Goal: Information Seeking & Learning: Learn about a topic

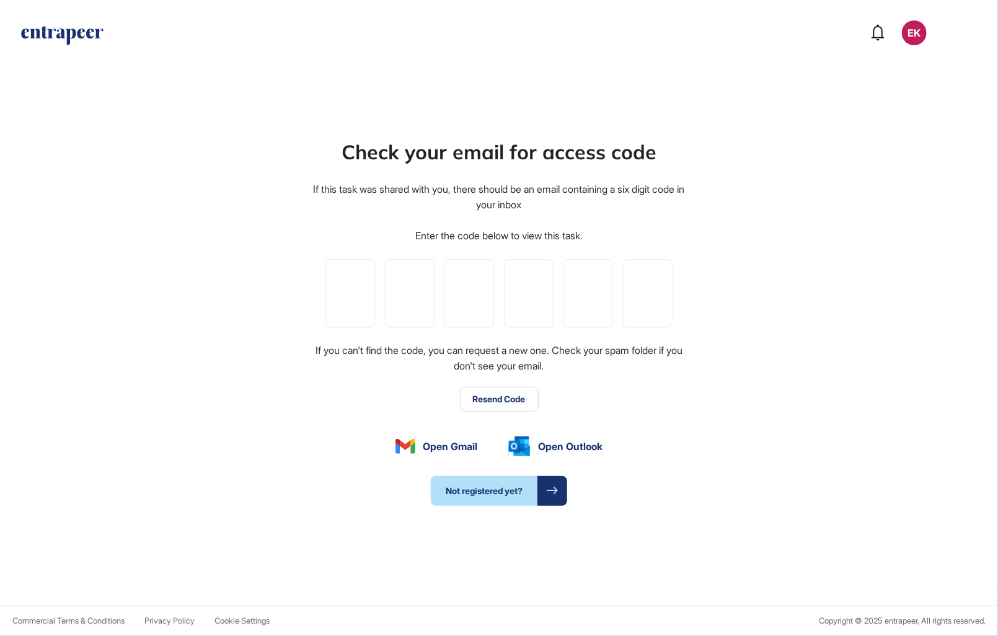
click at [340, 327] on input "tel" at bounding box center [350, 293] width 50 height 69
click at [340, 312] on input "tel" at bounding box center [350, 293] width 50 height 69
type input "*"
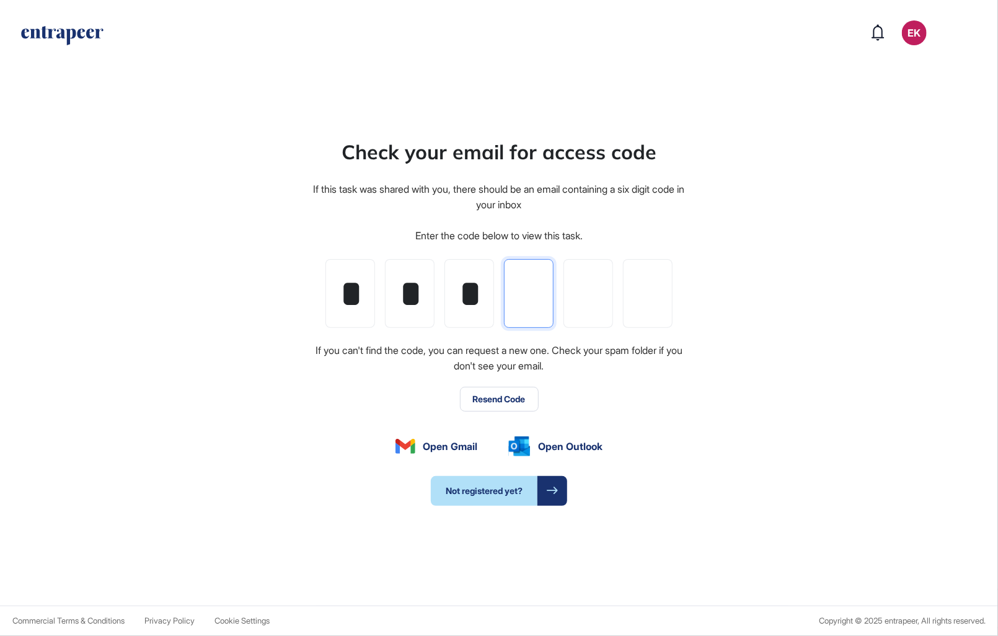
type input "*"
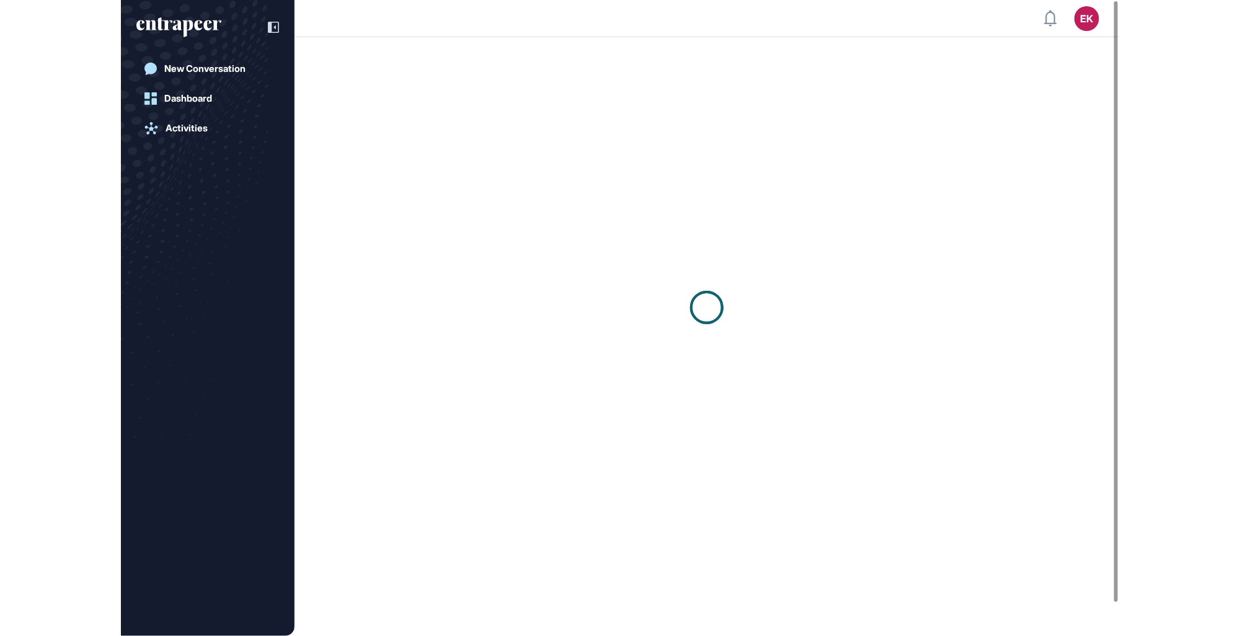
scroll to position [636, 1240]
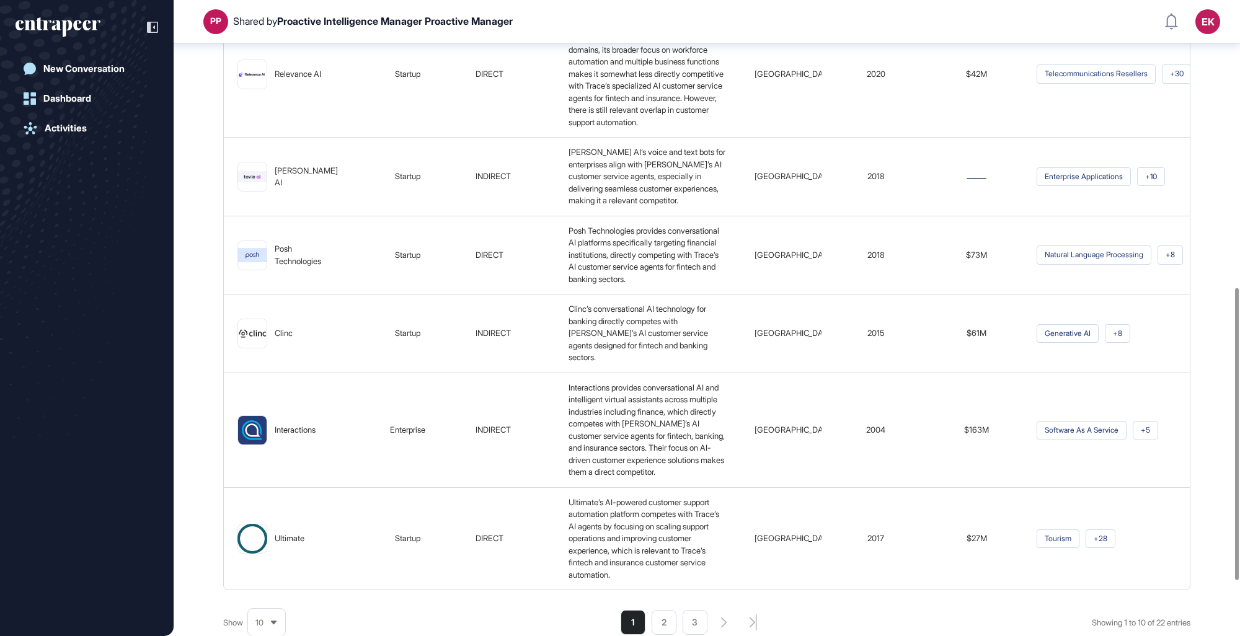
scroll to position [741, 0]
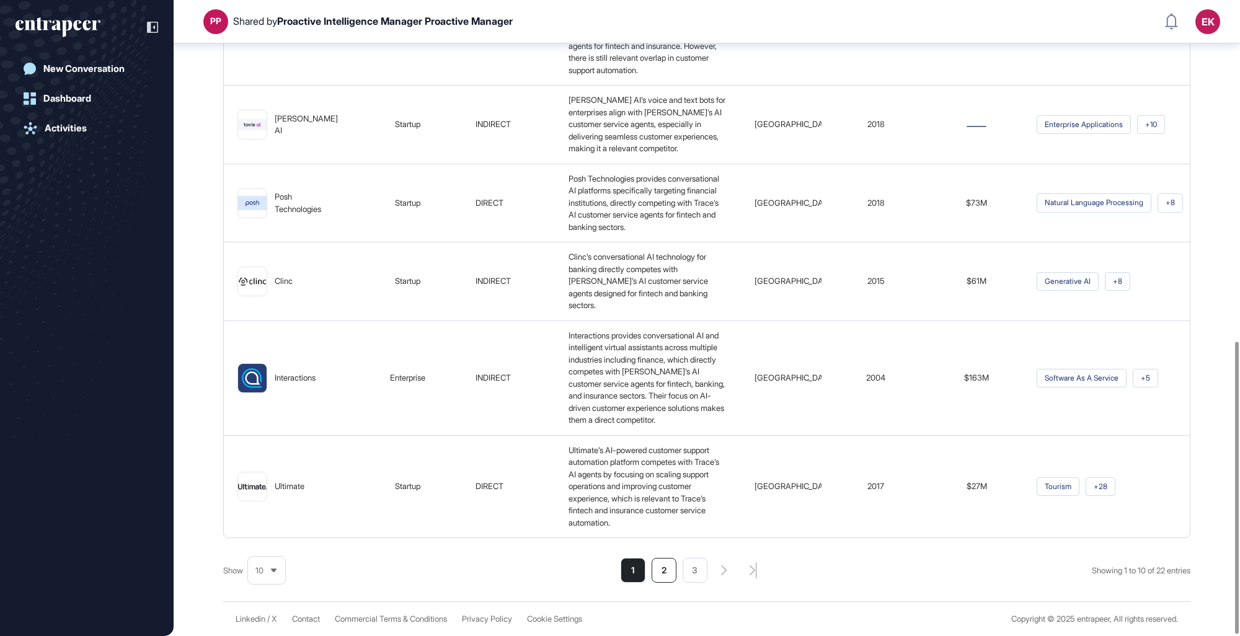
click at [655, 574] on li "2" at bounding box center [664, 570] width 25 height 25
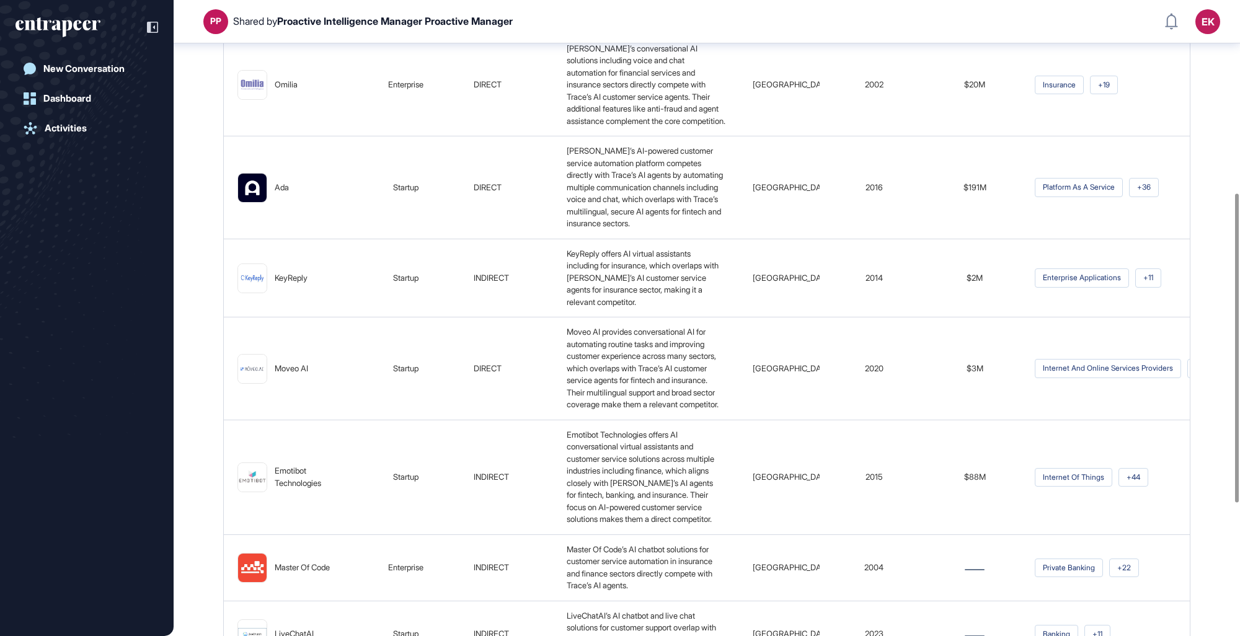
scroll to position [670, 0]
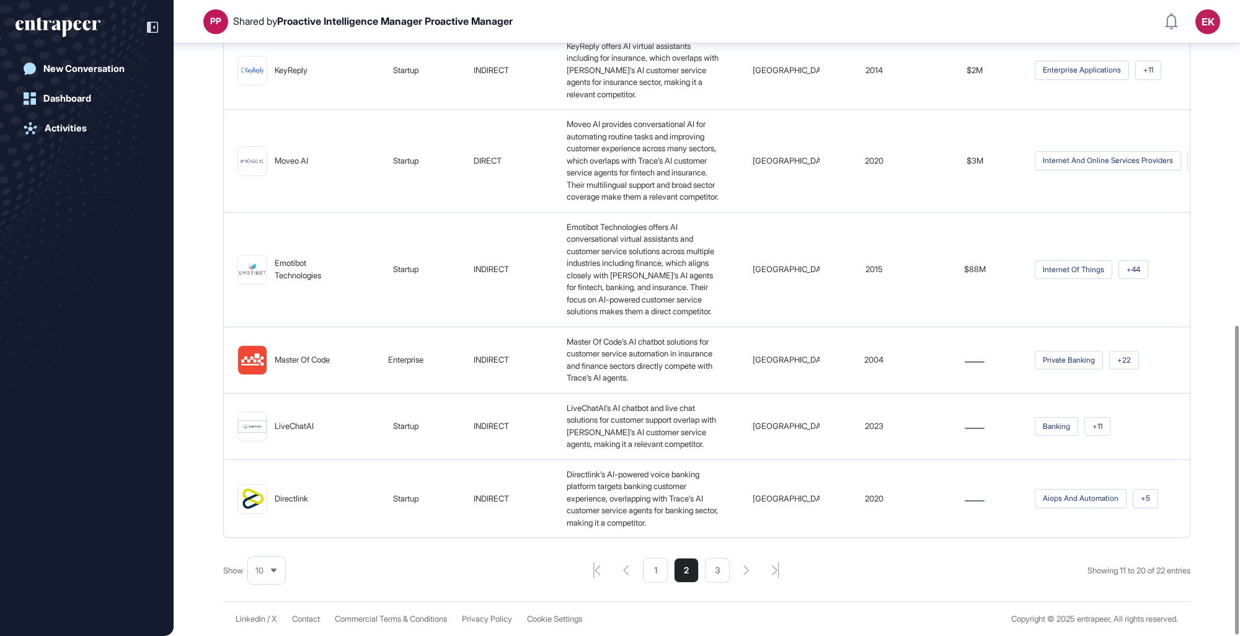
click at [714, 584] on div "Competitors of Trace Report Columns Sort By: Best Match Company Company Type Co…" at bounding box center [707, 20] width 1066 height 1162
click at [708, 572] on li "3" at bounding box center [717, 570] width 25 height 25
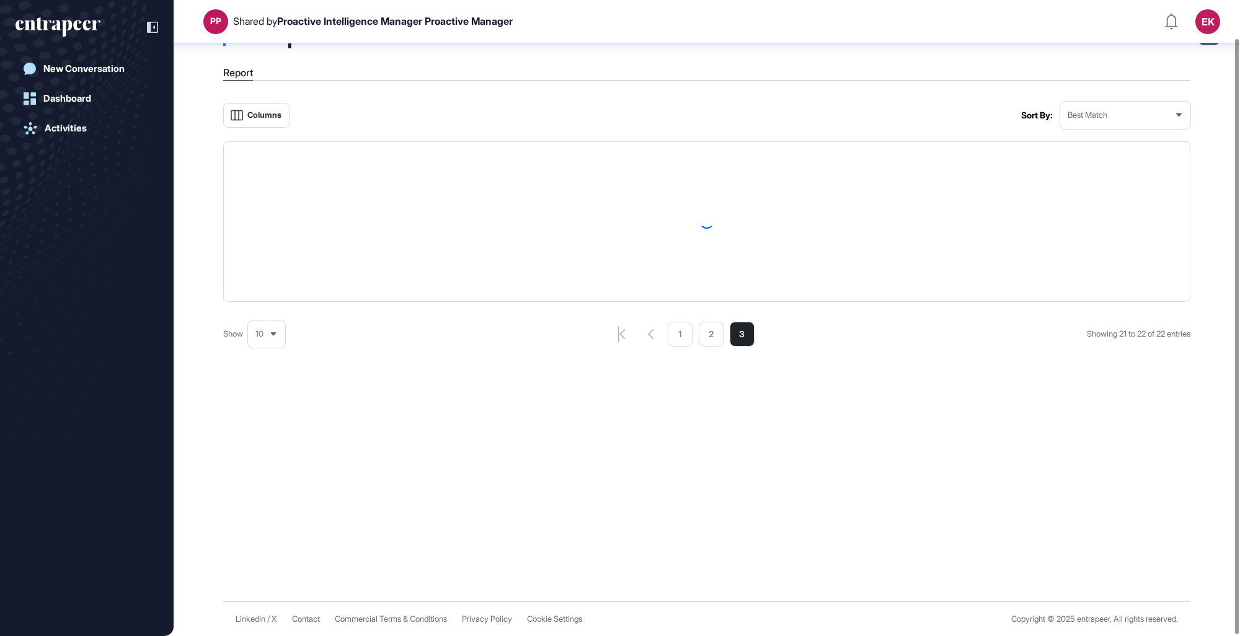
scroll to position [41, 0]
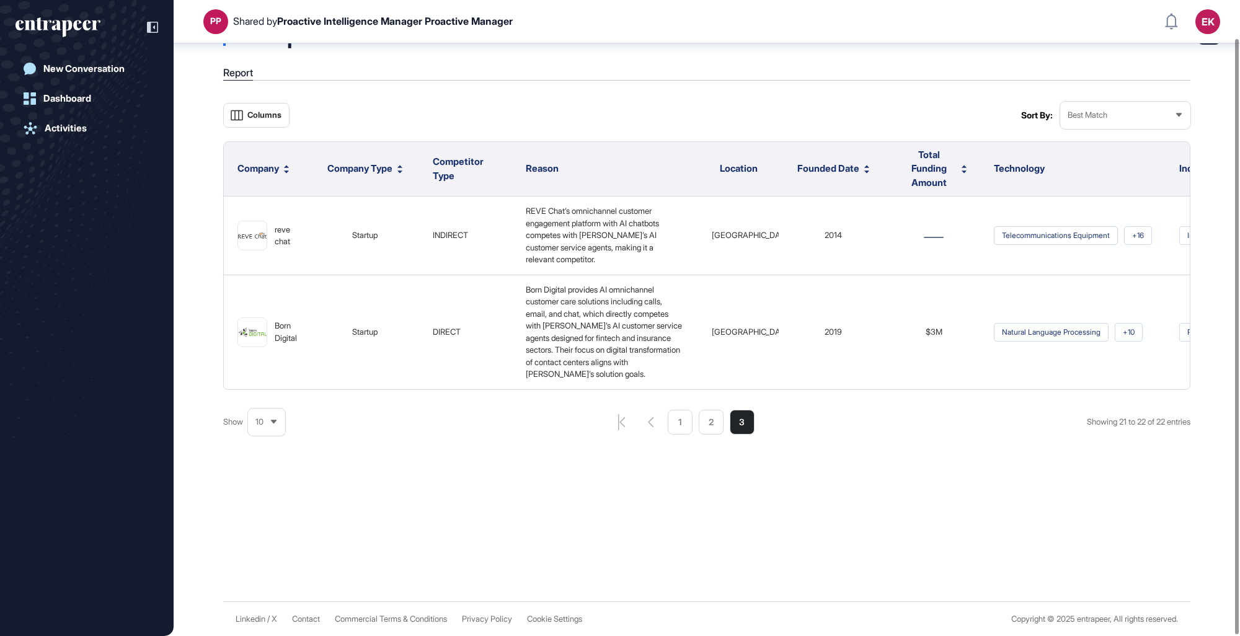
click at [688, 435] on ul "1 2 3" at bounding box center [711, 422] width 87 height 25
click at [730, 433] on li "1" at bounding box center [742, 422] width 25 height 25
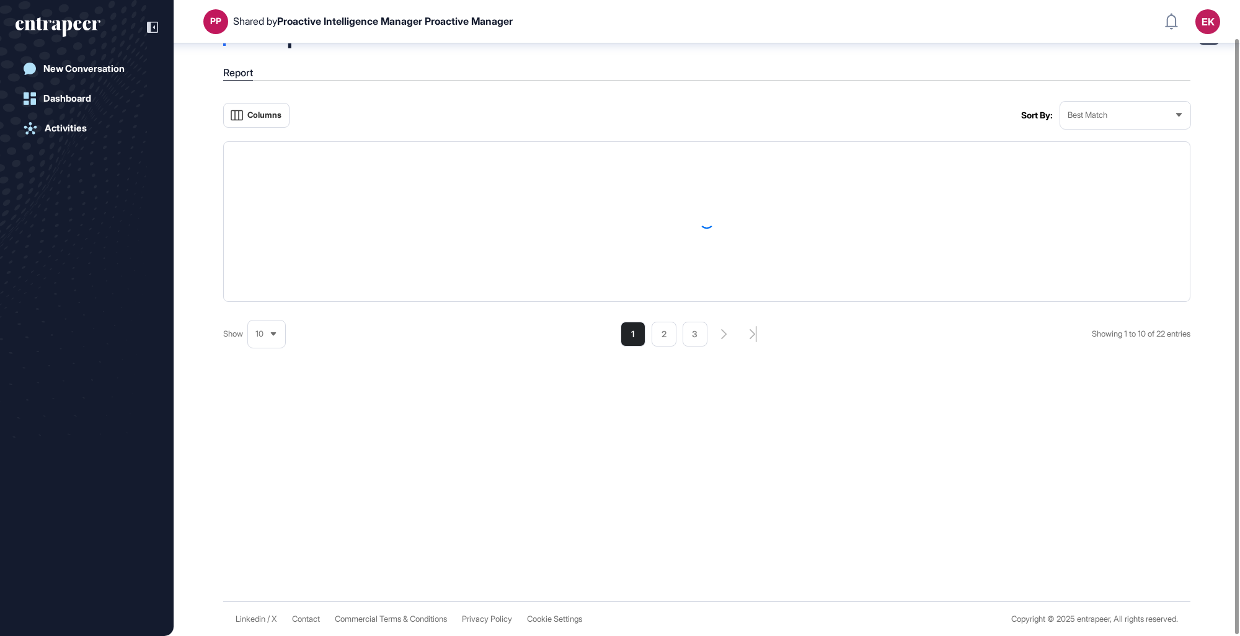
scroll to position [670, 0]
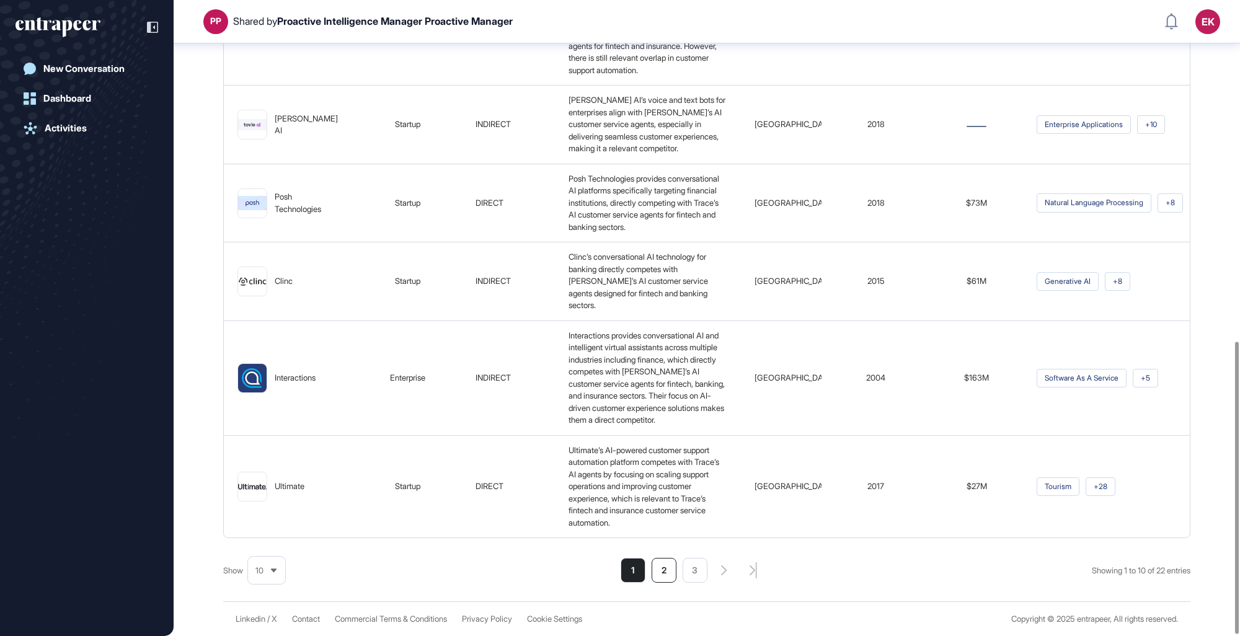
click at [667, 575] on li "2" at bounding box center [664, 570] width 25 height 25
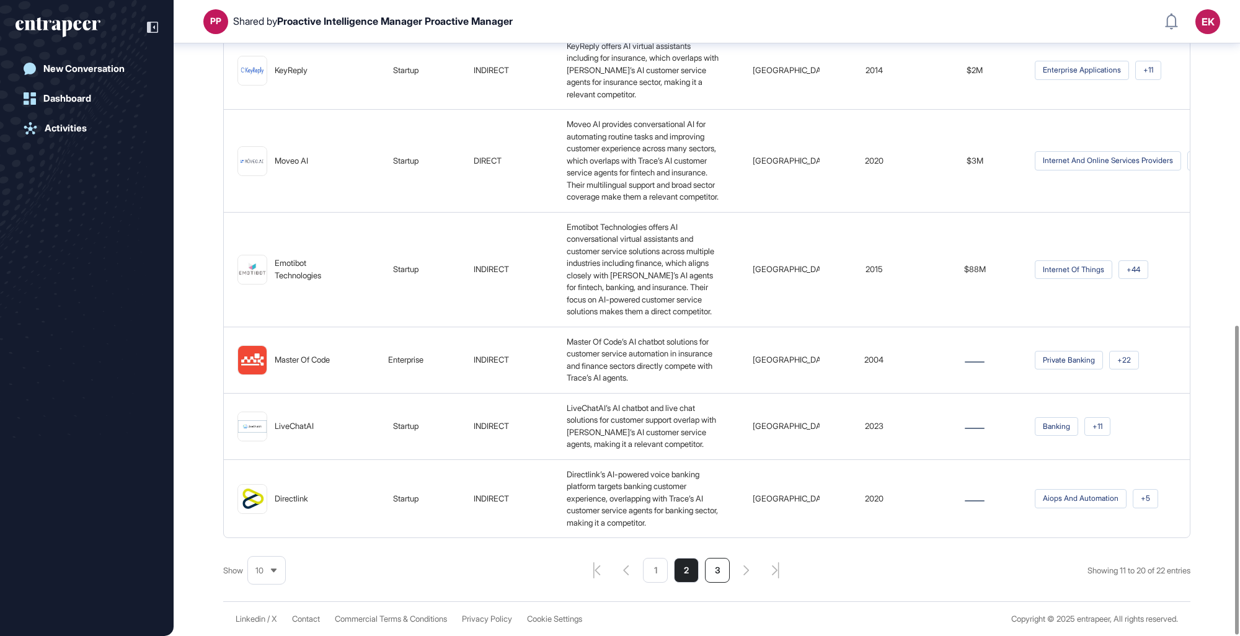
click at [712, 573] on li "3" at bounding box center [717, 570] width 25 height 25
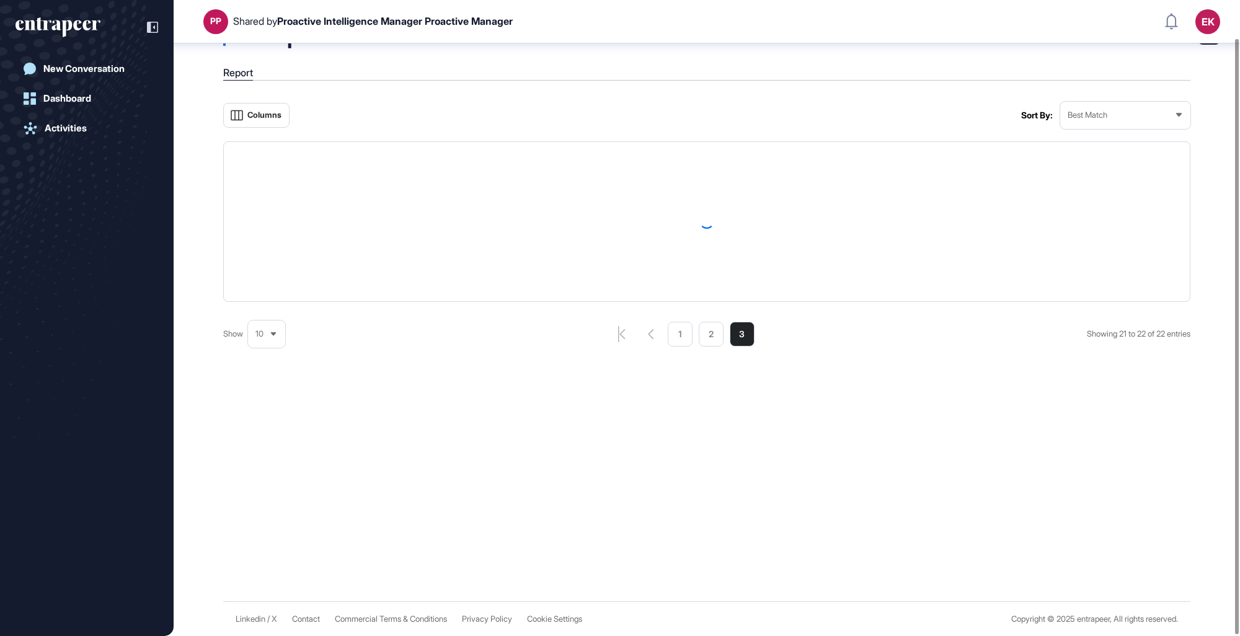
scroll to position [41, 0]
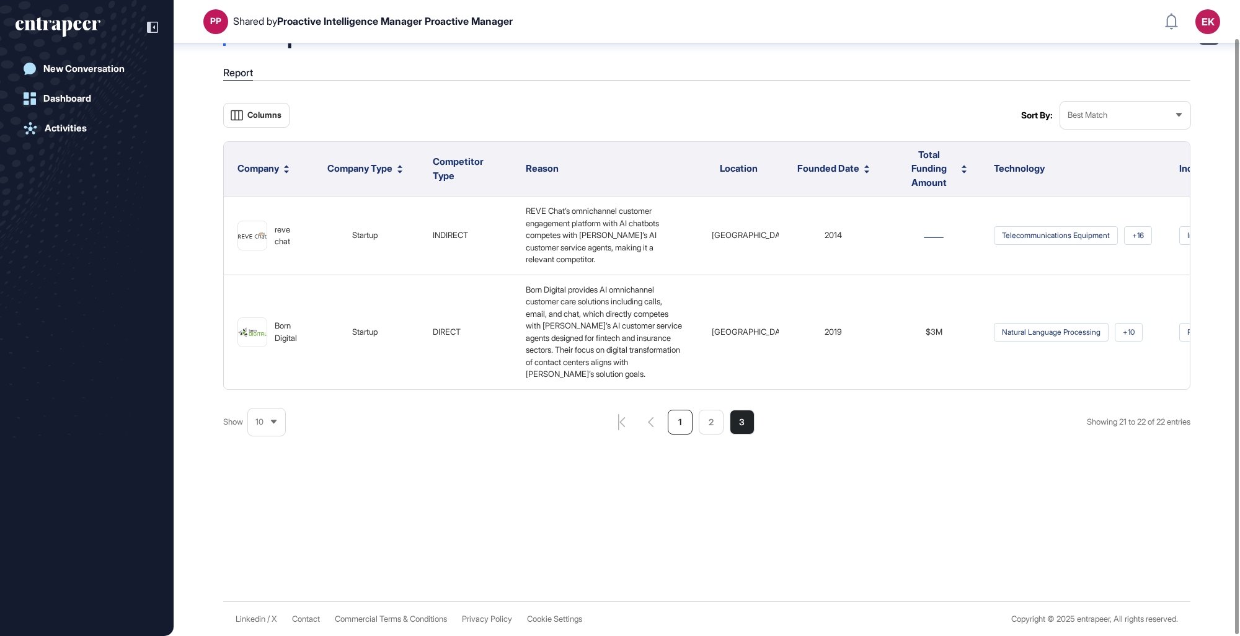
click at [672, 436] on div "Competitors of Trace Report Columns Sort By: Best Match Company Company Type Co…" at bounding box center [707, 301] width 1066 height 599
click at [730, 435] on li "1" at bounding box center [742, 422] width 25 height 25
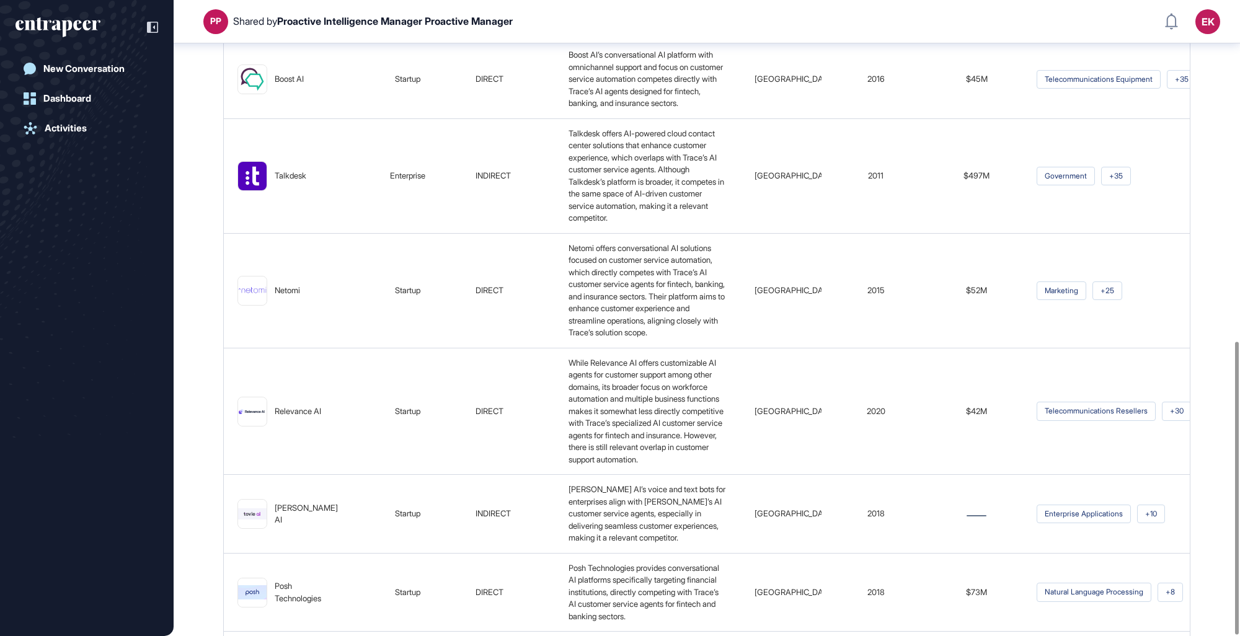
scroll to position [741, 0]
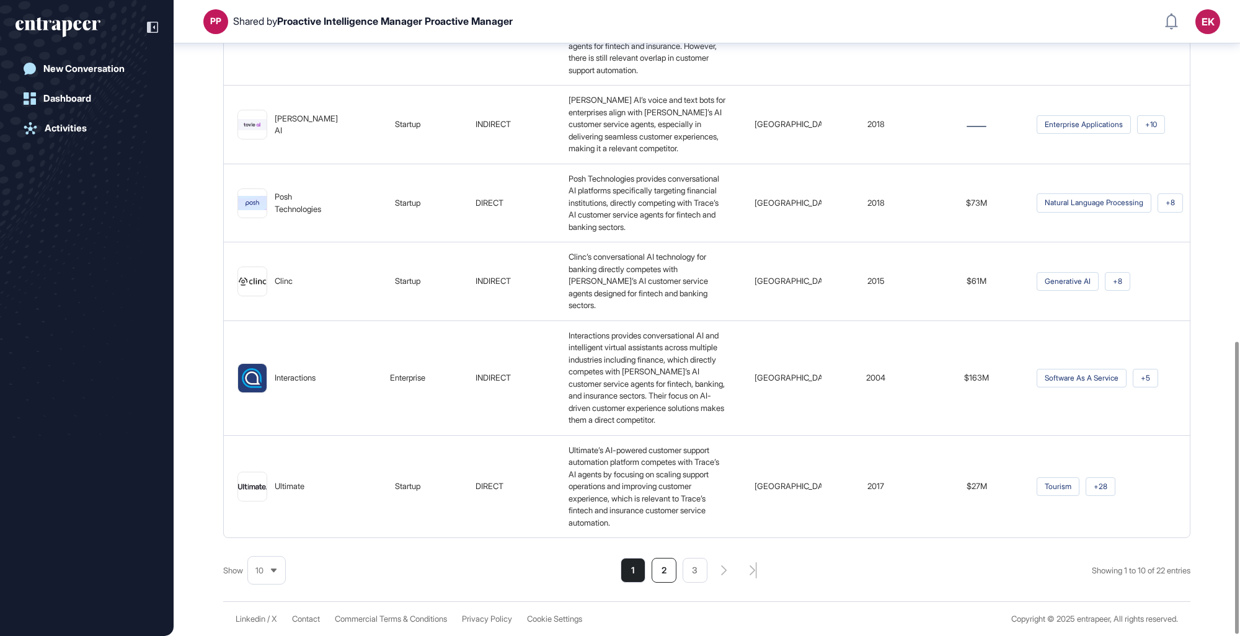
click at [662, 574] on li "2" at bounding box center [664, 570] width 25 height 25
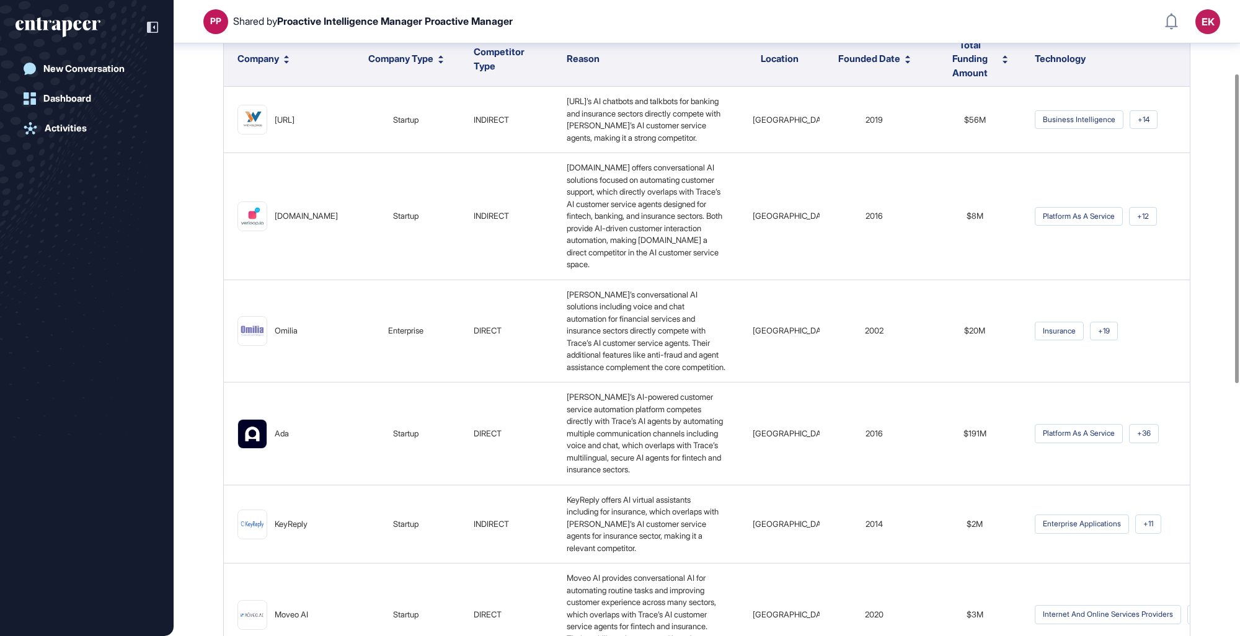
scroll to position [0, 0]
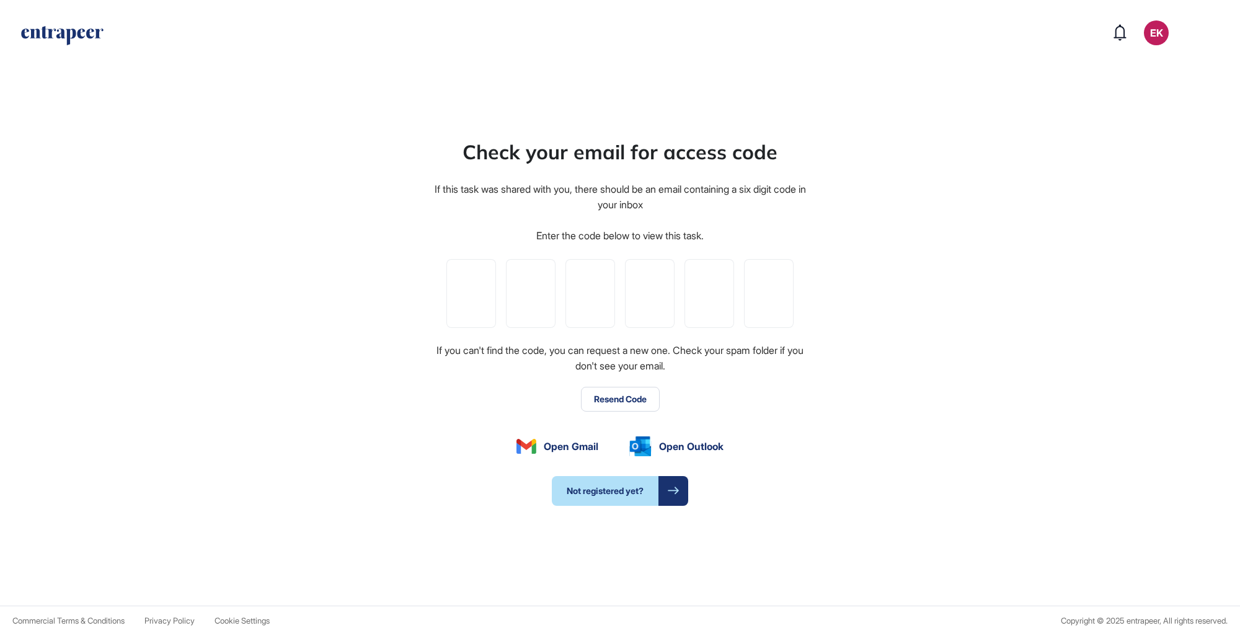
scroll to position [635, 1240]
click at [474, 299] on input "tel" at bounding box center [471, 293] width 50 height 69
paste input "*"
type input "*"
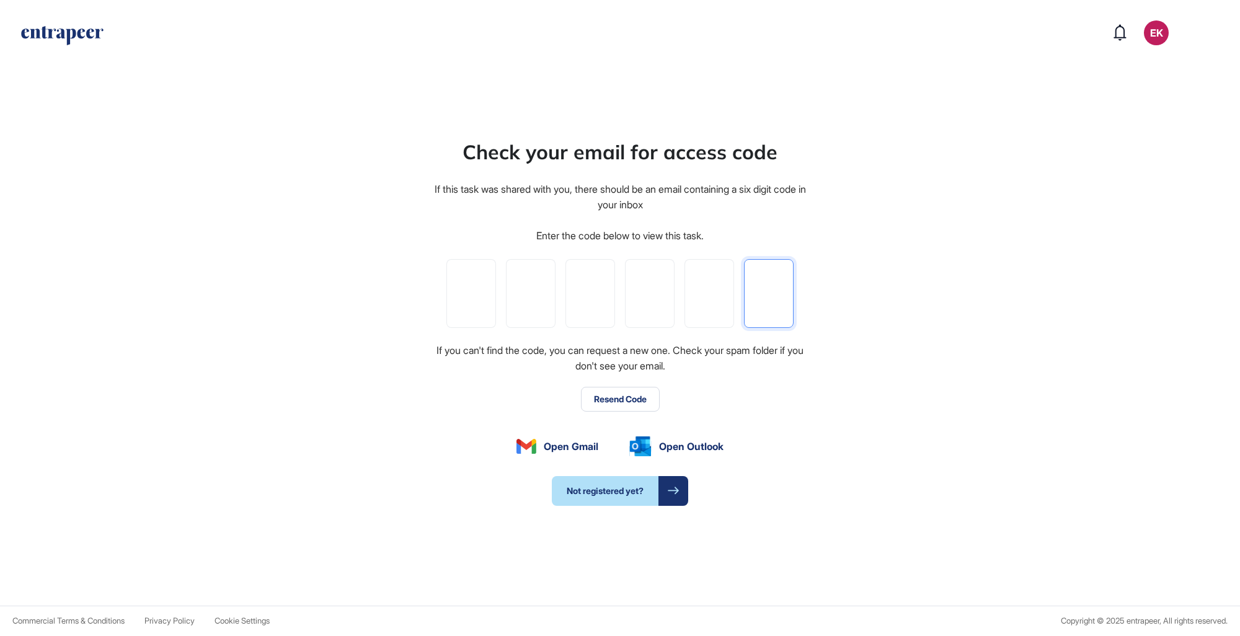
type input "*"
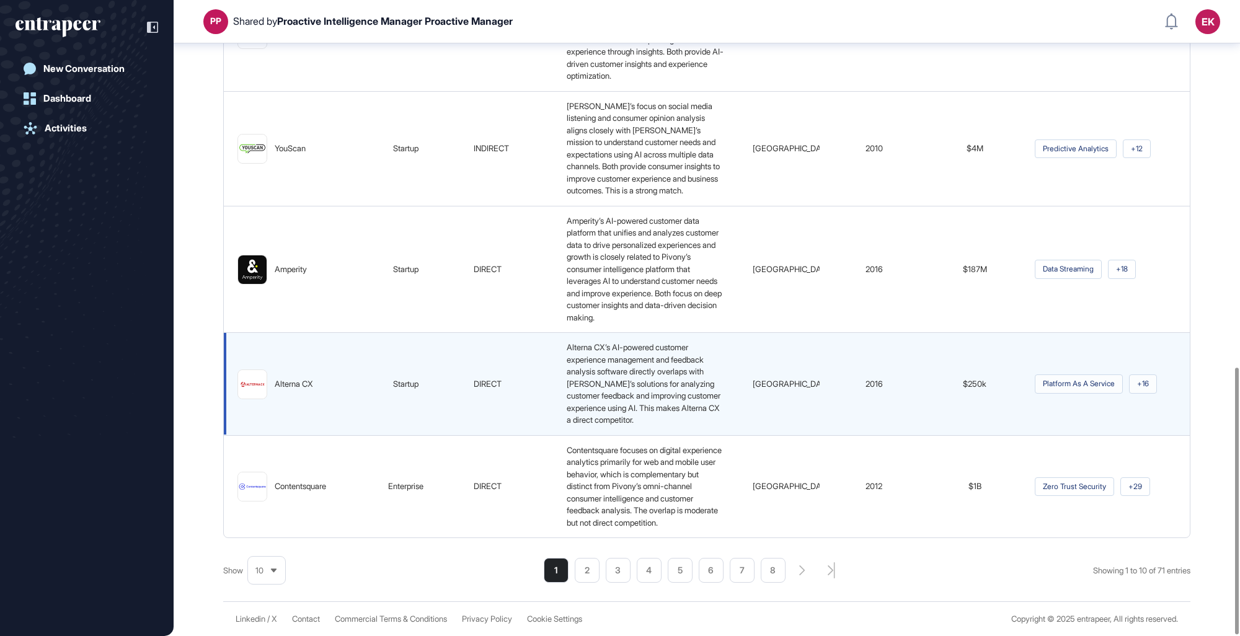
scroll to position [873, 0]
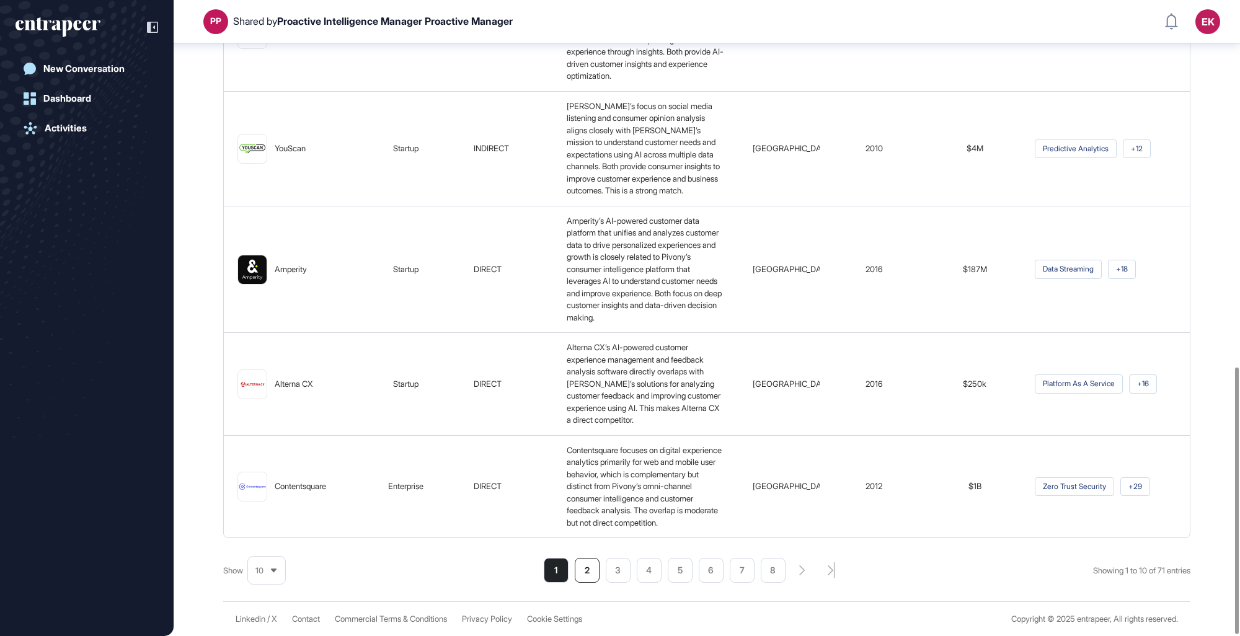
click at [699, 579] on li "2" at bounding box center [711, 570] width 25 height 25
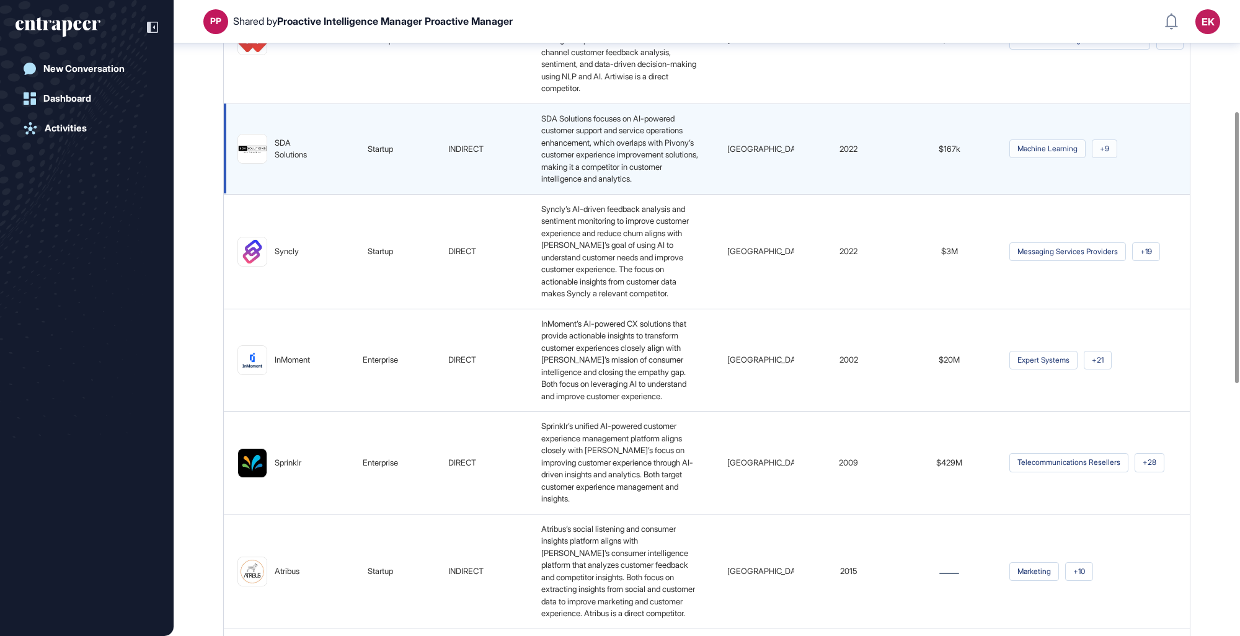
scroll to position [0, 0]
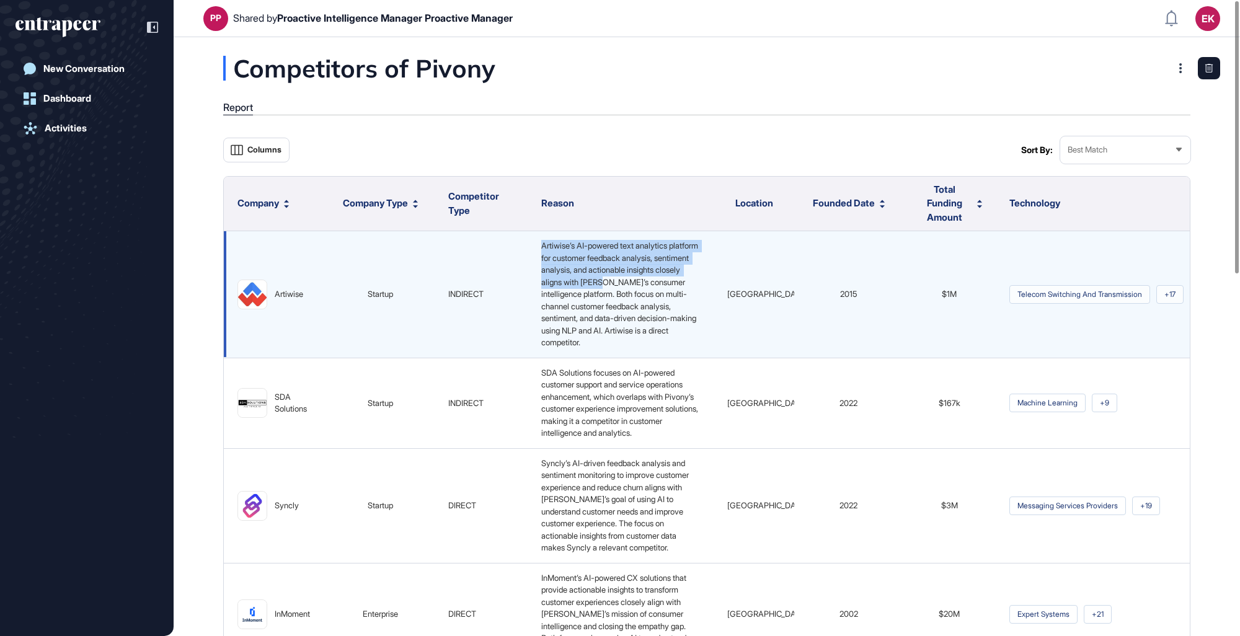
drag, startPoint x: 537, startPoint y: 244, endPoint x: 666, endPoint y: 276, distance: 133.5
click at [666, 276] on td "Artiwise’s AI-powered text analytics platform for customer feedback analysis, s…" at bounding box center [621, 294] width 186 height 127
drag, startPoint x: 666, startPoint y: 276, endPoint x: 597, endPoint y: 290, distance: 70.6
click at [597, 290] on span "Artiwise’s AI-powered text analytics platform for customer feedback analysis, s…" at bounding box center [620, 294] width 159 height 107
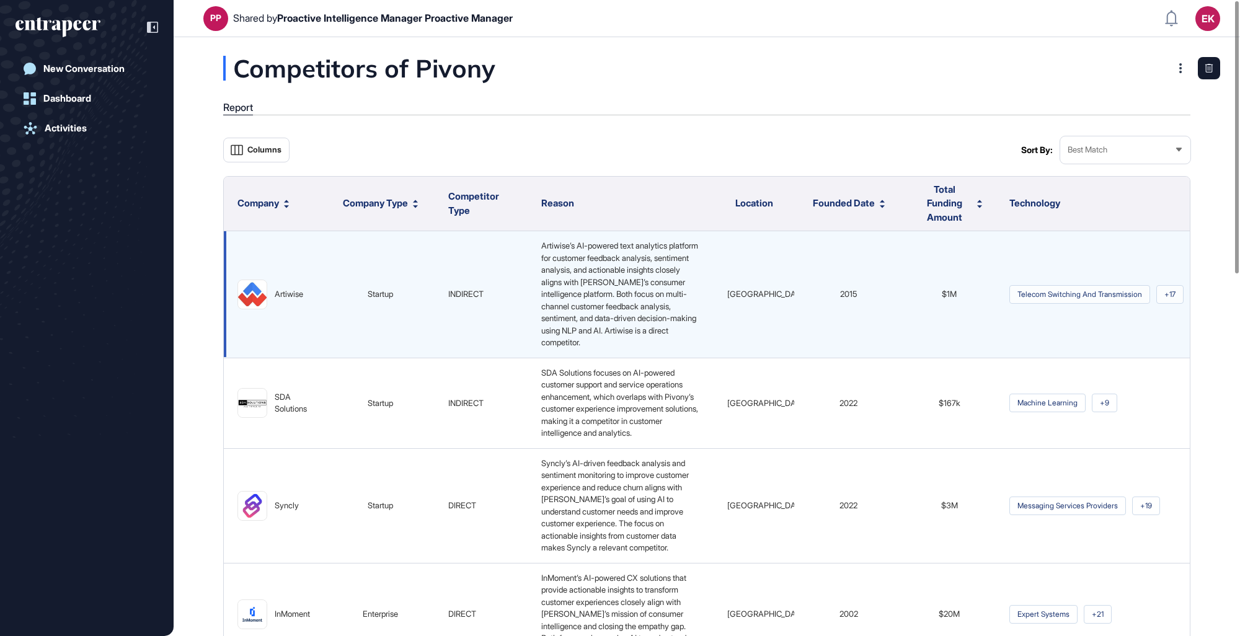
drag, startPoint x: 597, startPoint y: 290, endPoint x: 573, endPoint y: 260, distance: 38.3
click at [573, 260] on span "Artiwise’s AI-powered text analytics platform for customer feedback analysis, s…" at bounding box center [620, 294] width 159 height 107
drag, startPoint x: 575, startPoint y: 271, endPoint x: 595, endPoint y: 308, distance: 41.9
click at [595, 308] on div "Artiwise’s AI-powered text analytics platform for customer feedback analysis, s…" at bounding box center [620, 294] width 169 height 109
drag, startPoint x: 595, startPoint y: 308, endPoint x: 622, endPoint y: 325, distance: 32.0
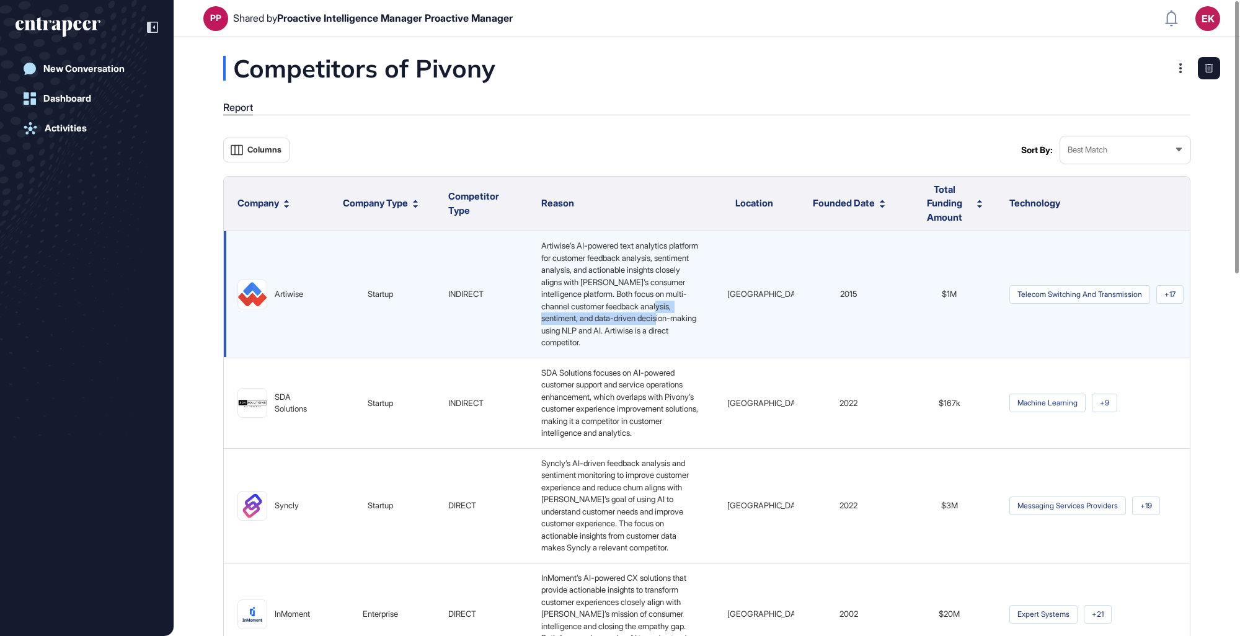
click at [622, 325] on div "Artiwise’s AI-powered text analytics platform for customer feedback analysis, s…" at bounding box center [620, 294] width 169 height 109
drag, startPoint x: 622, startPoint y: 325, endPoint x: 669, endPoint y: 343, distance: 50.7
click at [669, 343] on span "Artiwise’s AI-powered text analytics platform for customer feedback analysis, s…" at bounding box center [620, 294] width 159 height 107
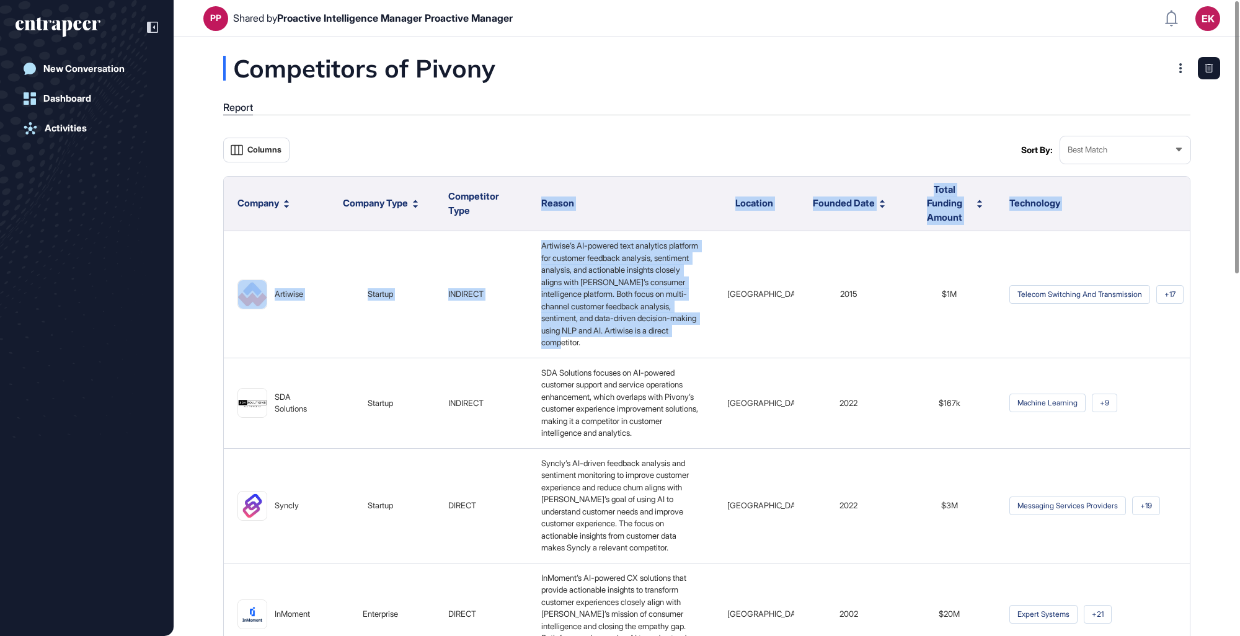
drag, startPoint x: 669, startPoint y: 343, endPoint x: 520, endPoint y: 227, distance: 189.5
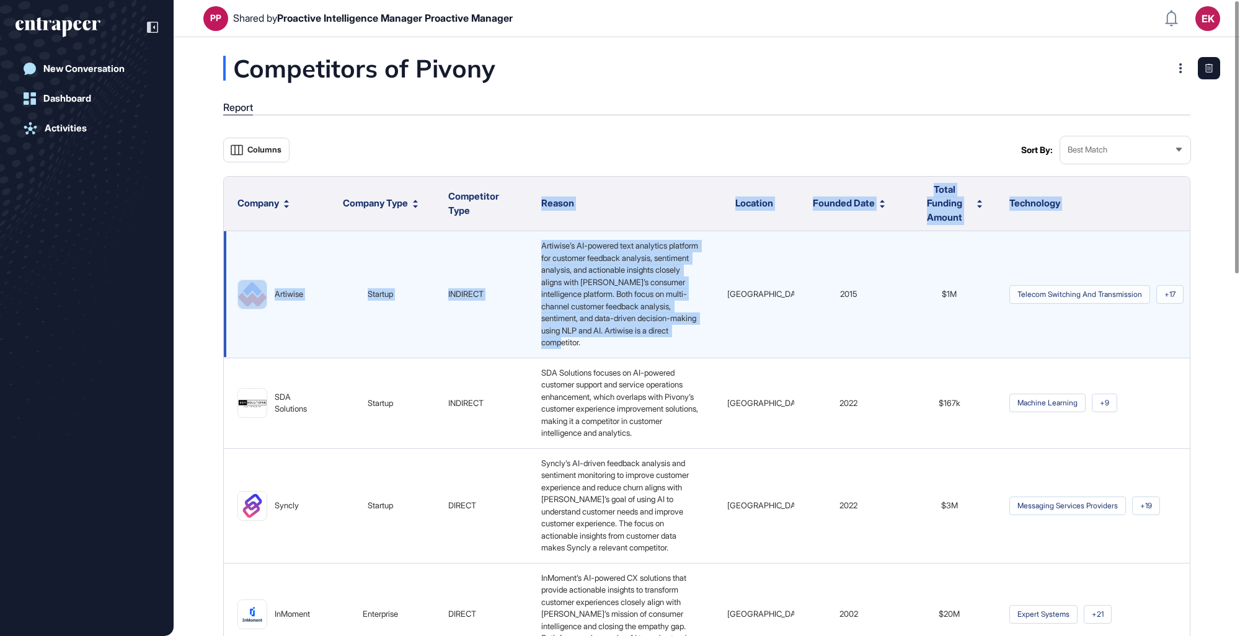
click at [645, 314] on span "Artiwise’s AI-powered text analytics platform for customer feedback analysis, s…" at bounding box center [620, 294] width 159 height 107
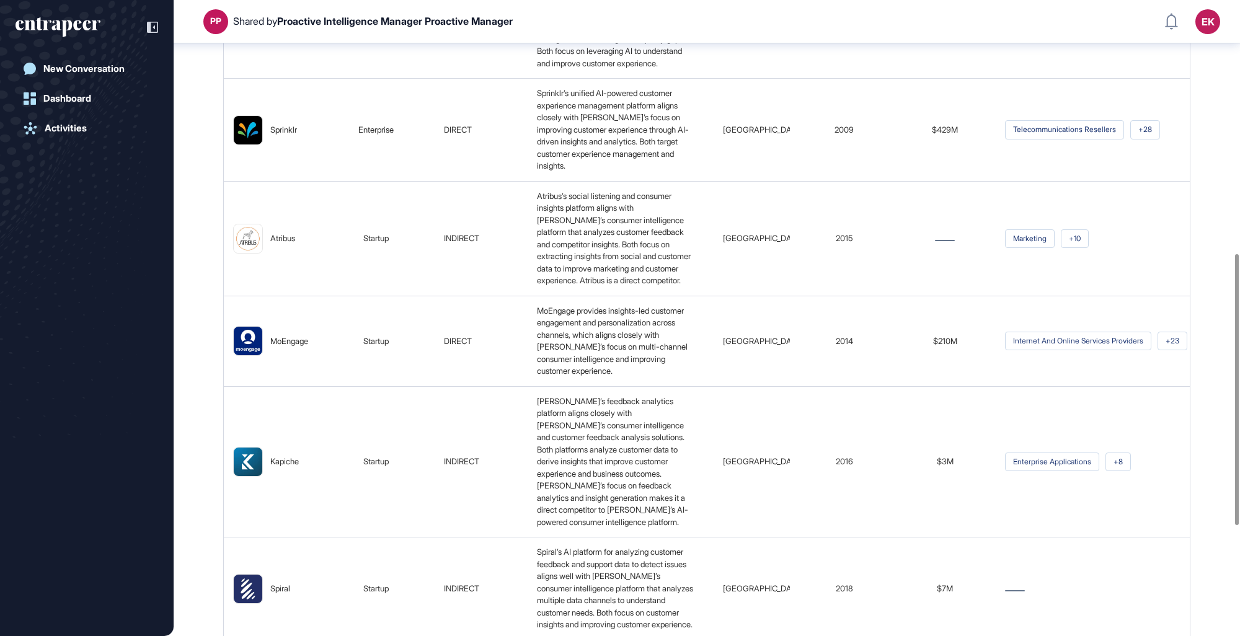
scroll to position [851, 0]
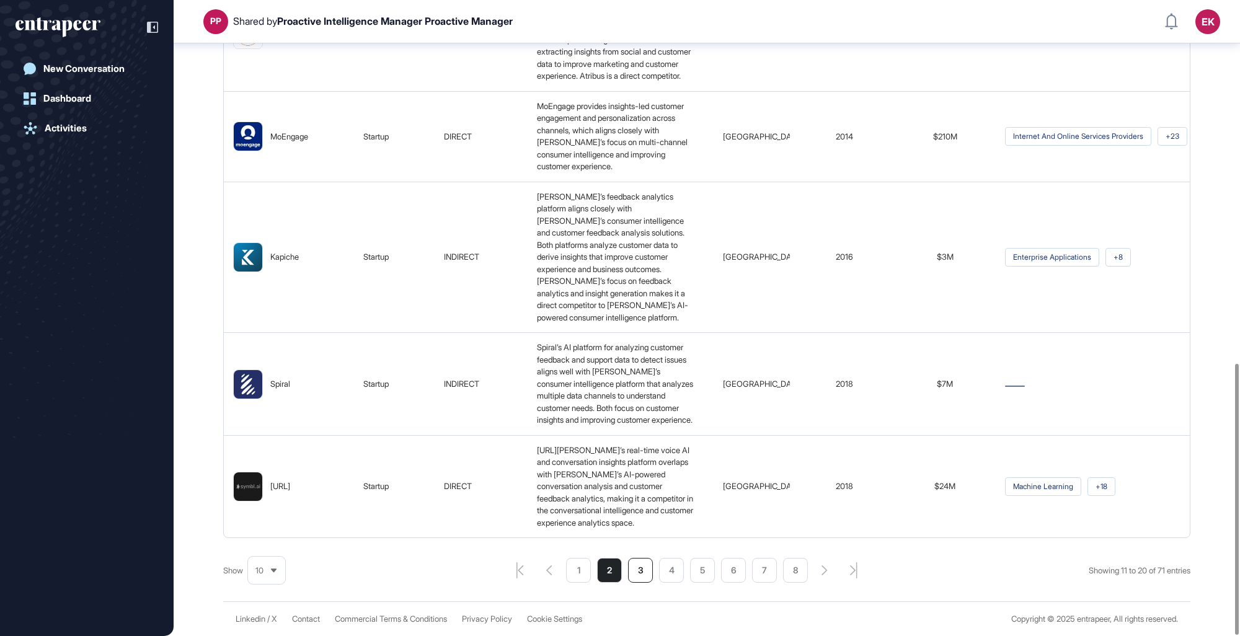
click at [641, 569] on li "3" at bounding box center [640, 570] width 25 height 25
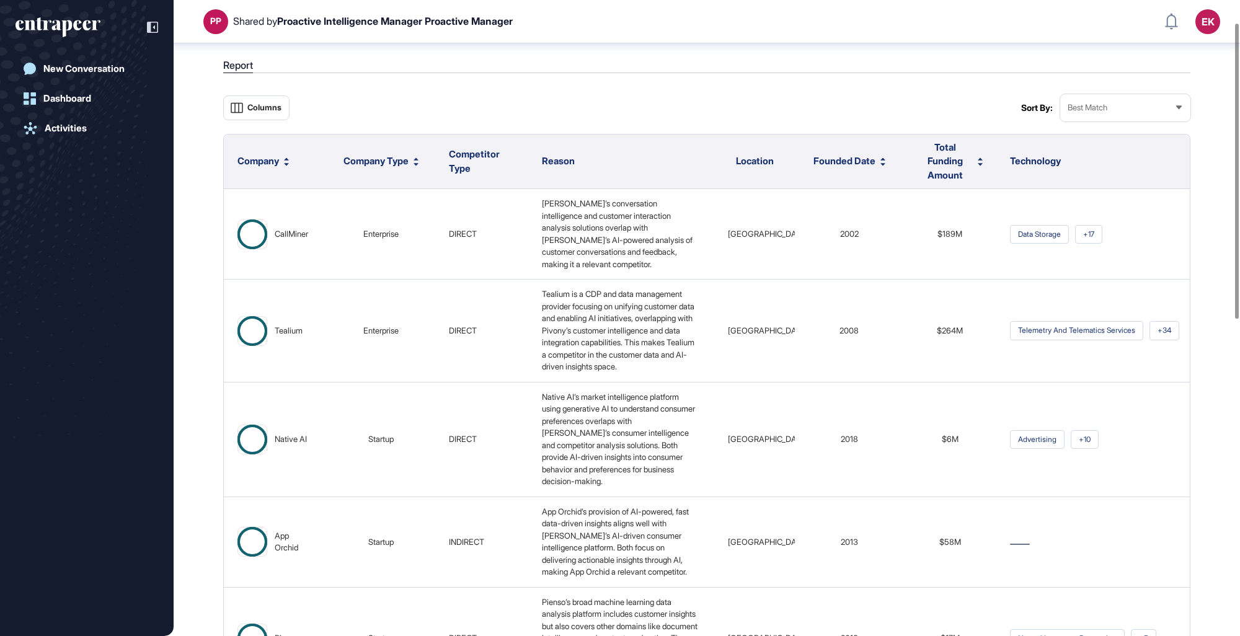
scroll to position [0, 0]
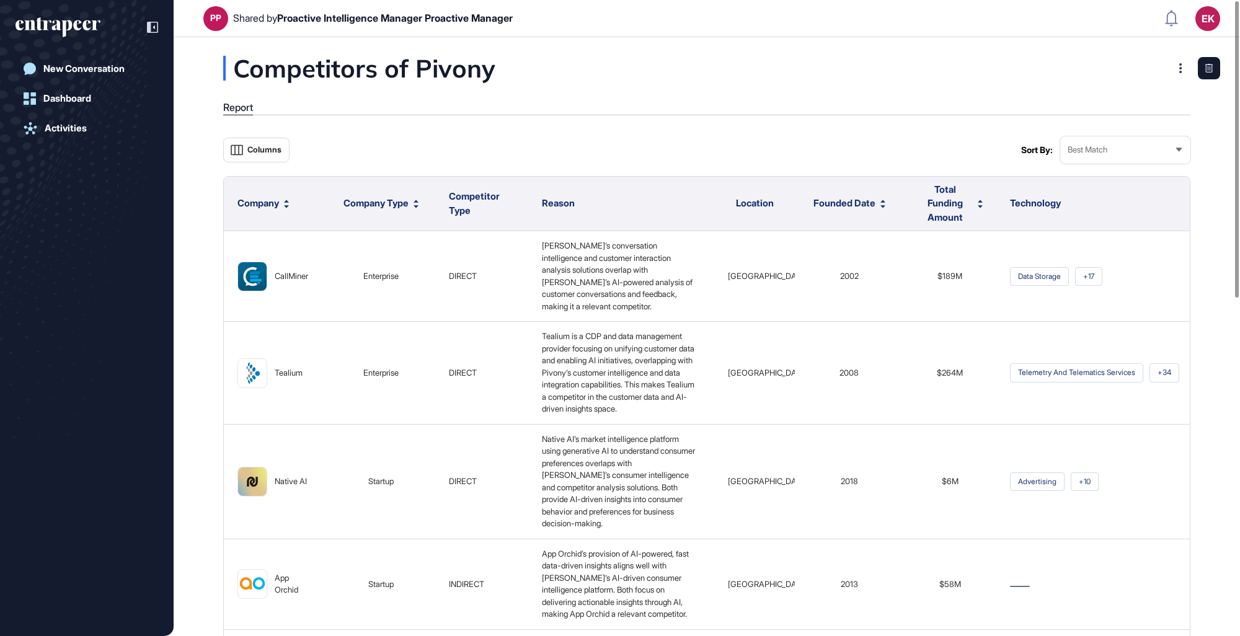
click at [751, 205] on span "Location" at bounding box center [755, 203] width 38 height 12
click at [997, 145] on div "Best Match" at bounding box center [1125, 150] width 130 height 24
click at [997, 157] on div "Best Match" at bounding box center [1125, 150] width 130 height 24
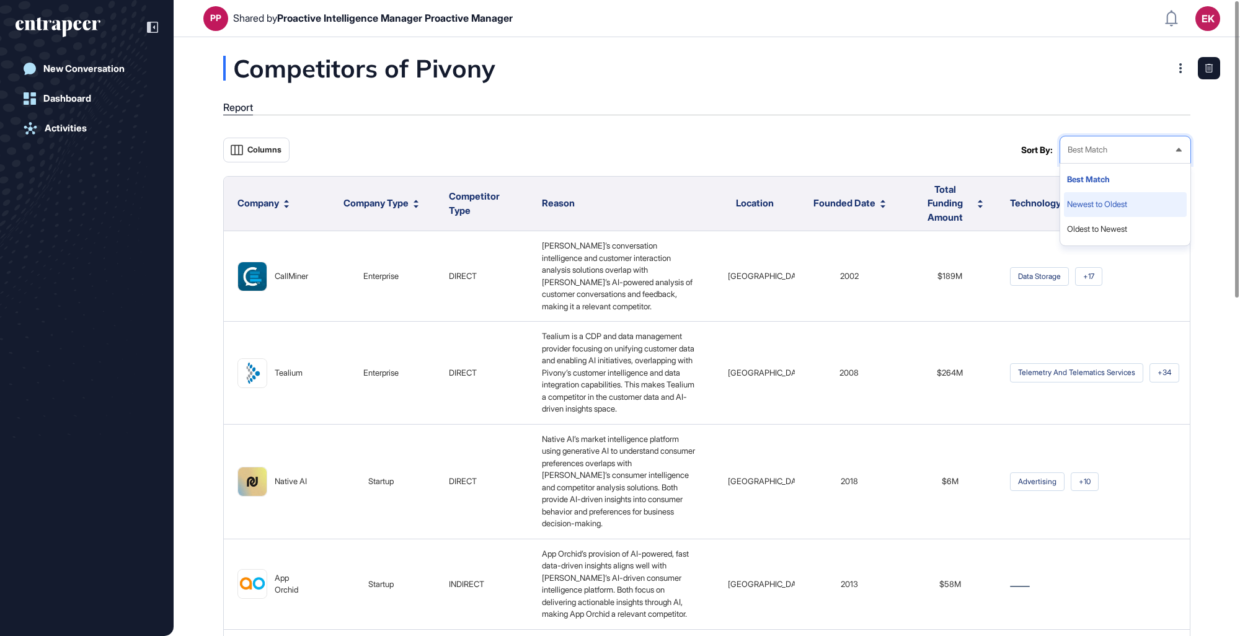
click at [997, 217] on li "Newest to Oldest" at bounding box center [1125, 229] width 123 height 25
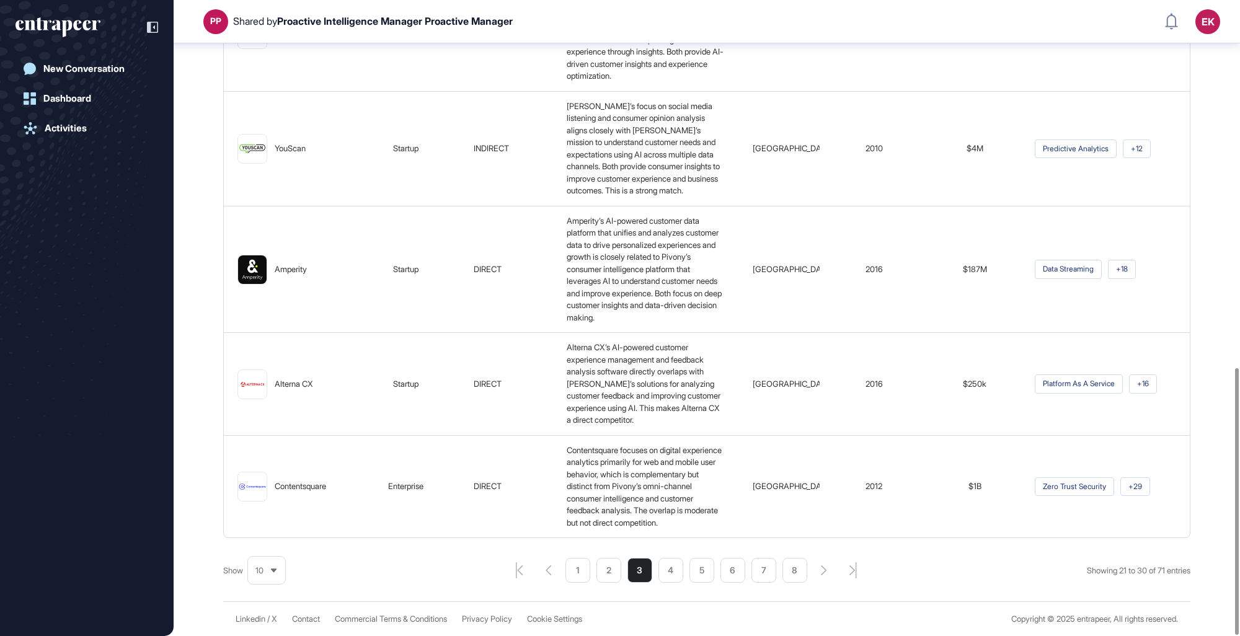
scroll to position [875, 0]
click at [627, 578] on li "1" at bounding box center [639, 570] width 25 height 25
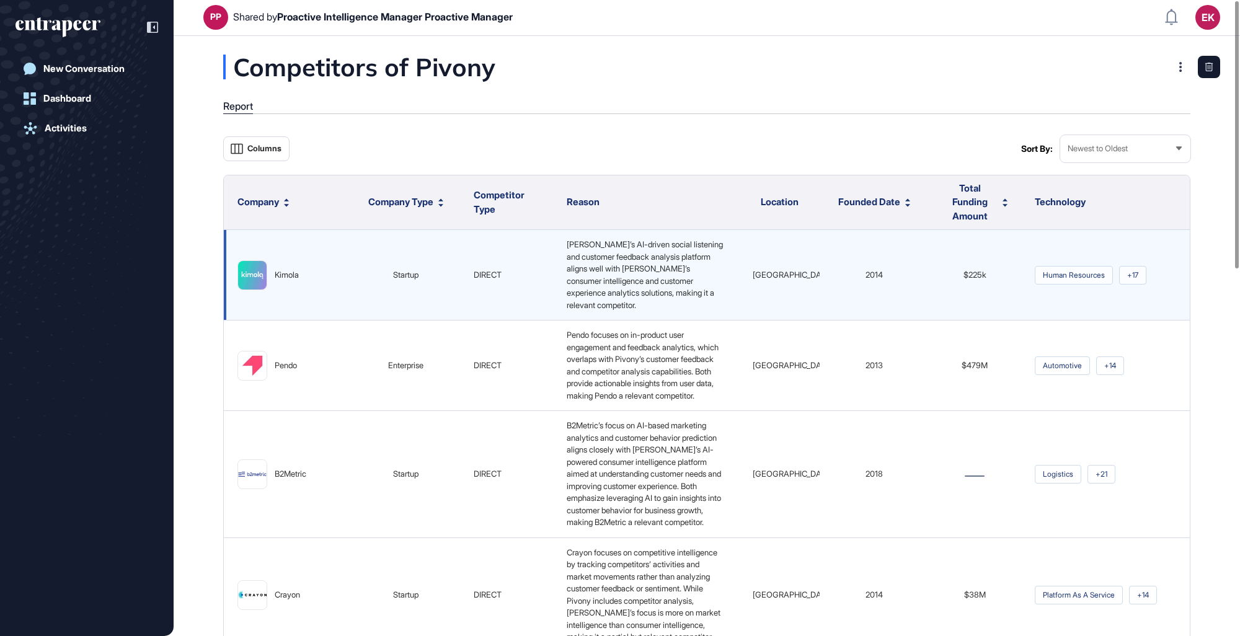
scroll to position [0, 0]
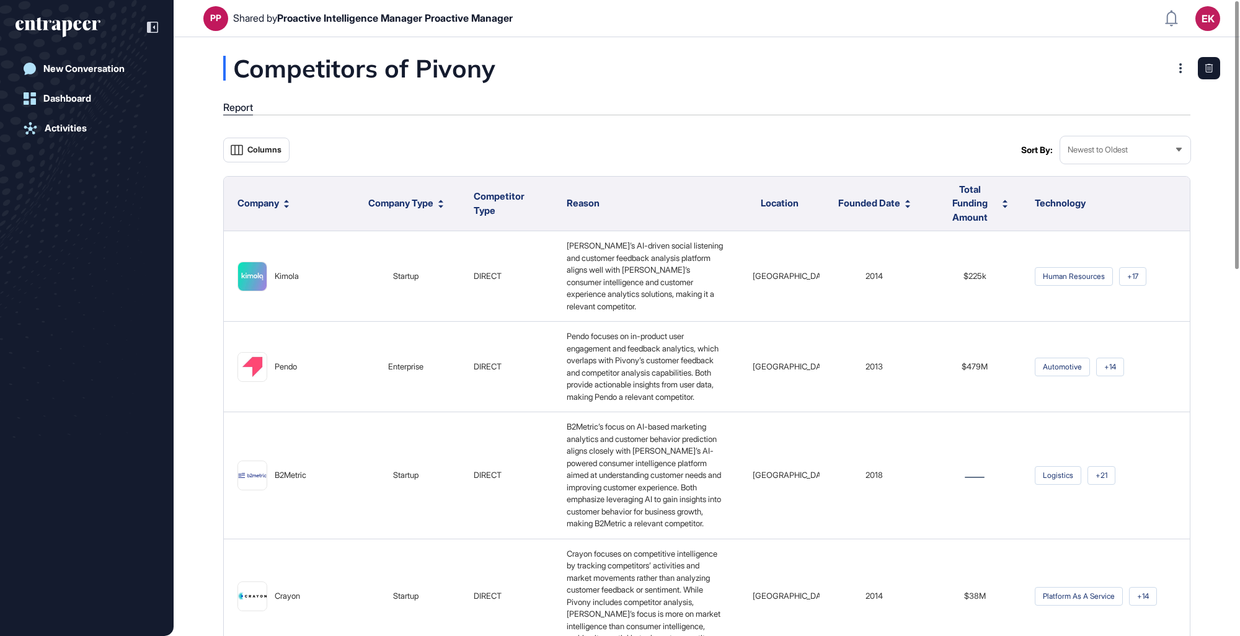
click at [997, 143] on div "Newest to Oldest" at bounding box center [1125, 150] width 130 height 24
click at [997, 217] on li "Newest to Oldest" at bounding box center [1125, 229] width 123 height 25
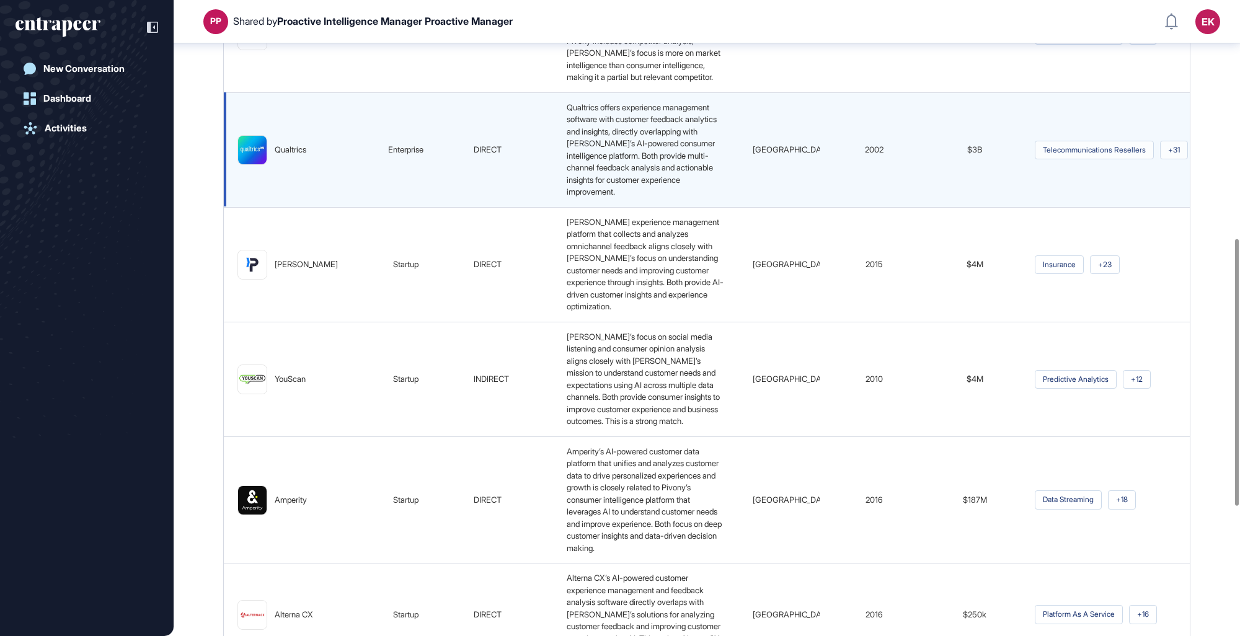
scroll to position [566, 0]
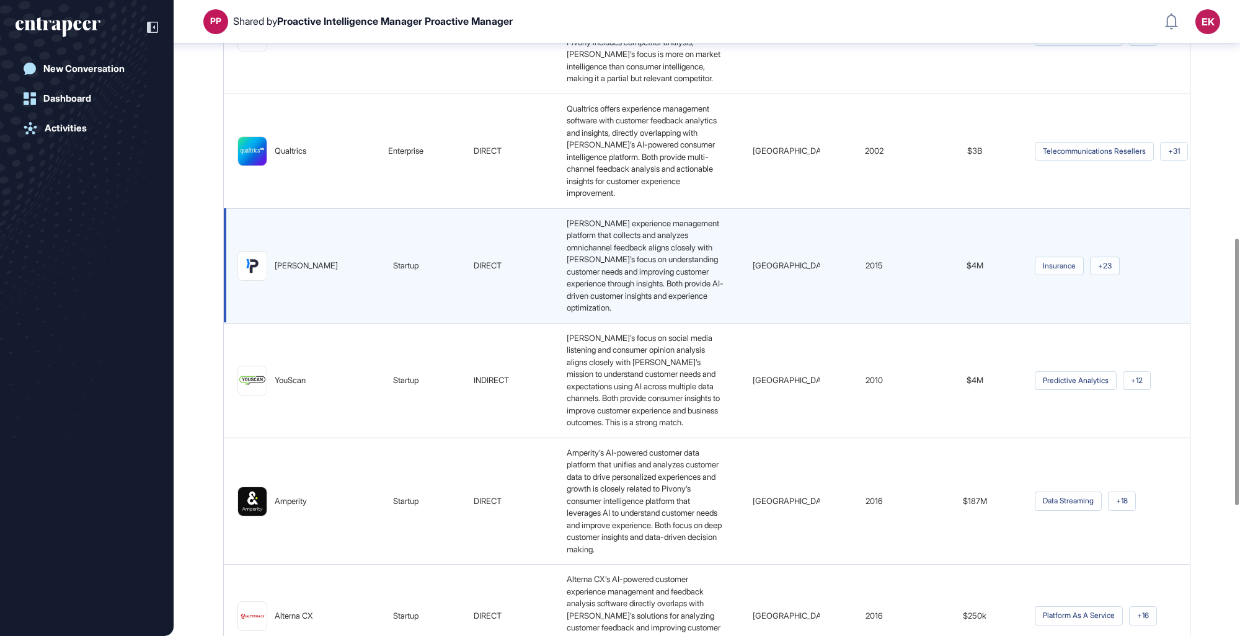
click at [865, 270] on span "2015" at bounding box center [873, 265] width 17 height 10
drag, startPoint x: 865, startPoint y: 298, endPoint x: 856, endPoint y: 337, distance: 40.9
click at [856, 323] on td "2015" at bounding box center [874, 265] width 108 height 115
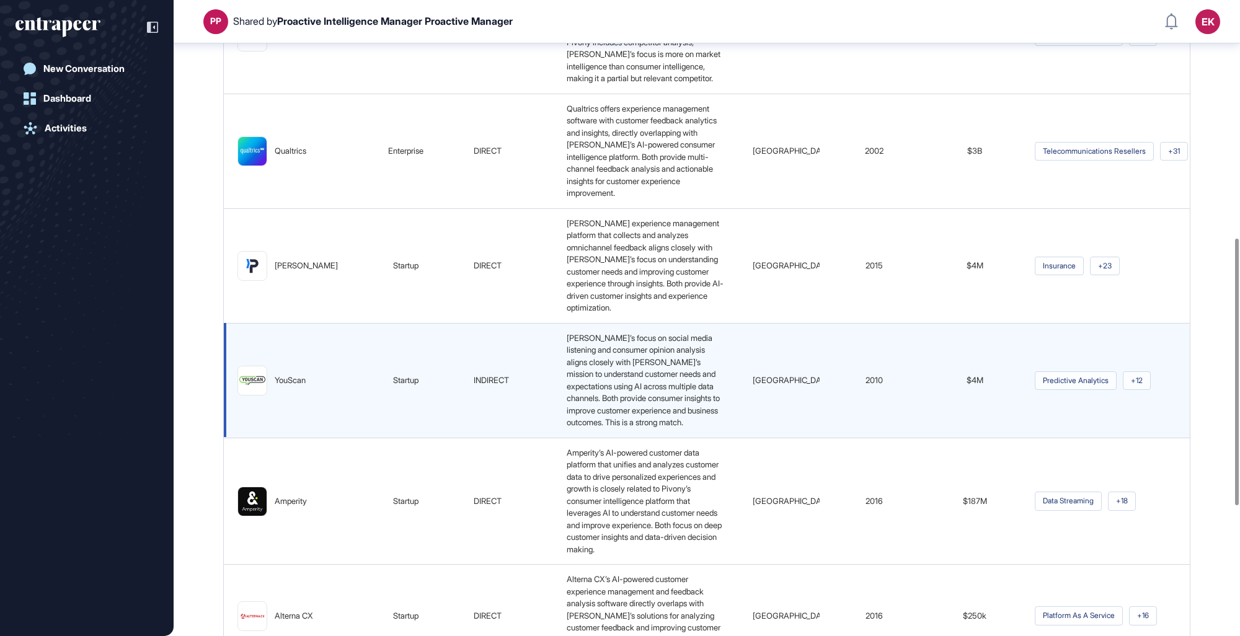
click at [865, 428] on td "2010" at bounding box center [874, 380] width 108 height 115
click at [867, 385] on span "2010" at bounding box center [873, 380] width 17 height 10
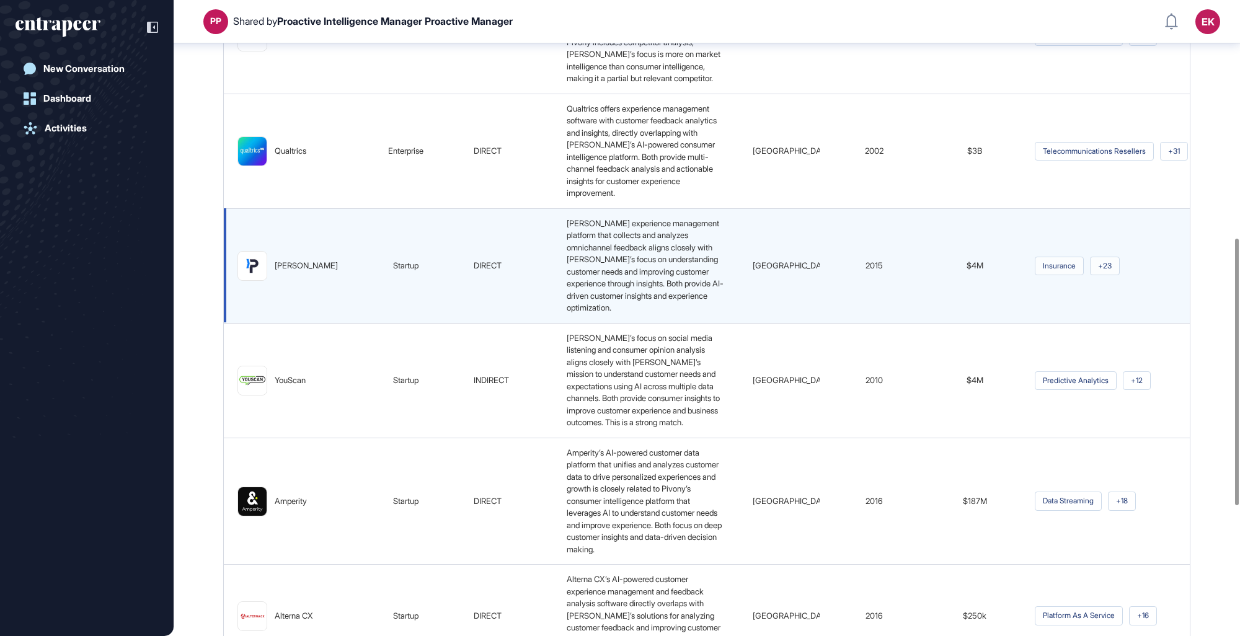
click at [754, 272] on div "[GEOGRAPHIC_DATA]" at bounding box center [779, 266] width 63 height 12
drag, startPoint x: 754, startPoint y: 300, endPoint x: 643, endPoint y: 294, distance: 111.1
click at [643, 294] on span "Pisano’s experience management platform that collects and analyzes omnichannel …" at bounding box center [645, 265] width 157 height 95
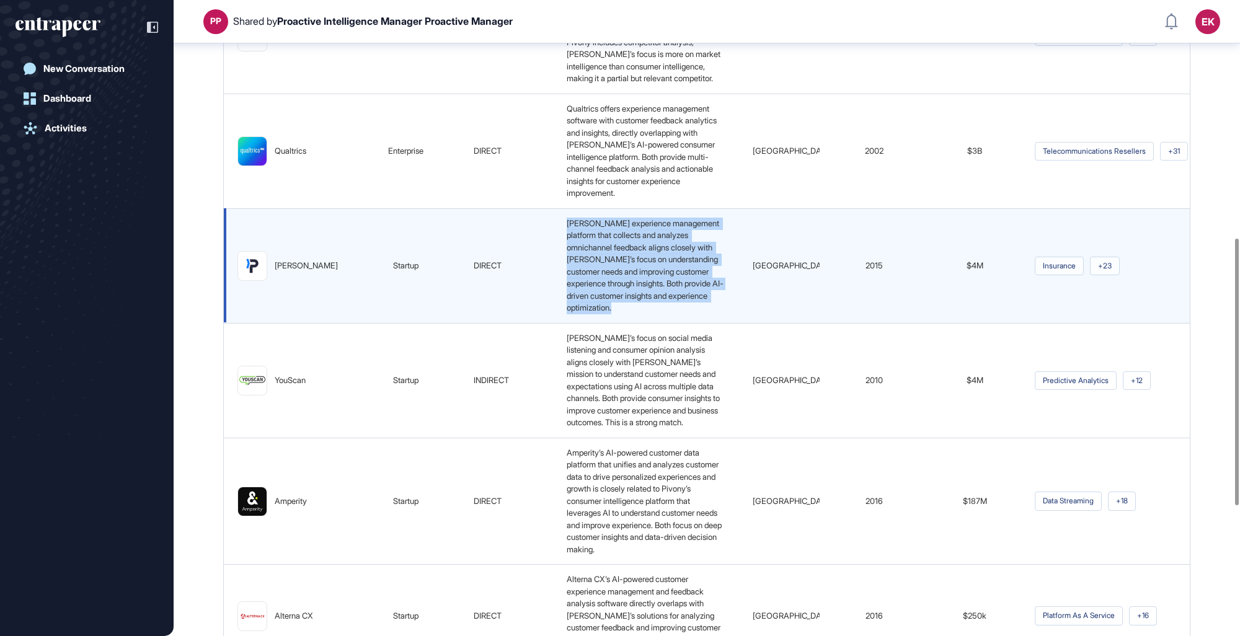
click at [643, 294] on span "Pisano’s experience management platform that collects and analyzes omnichannel …" at bounding box center [645, 265] width 157 height 95
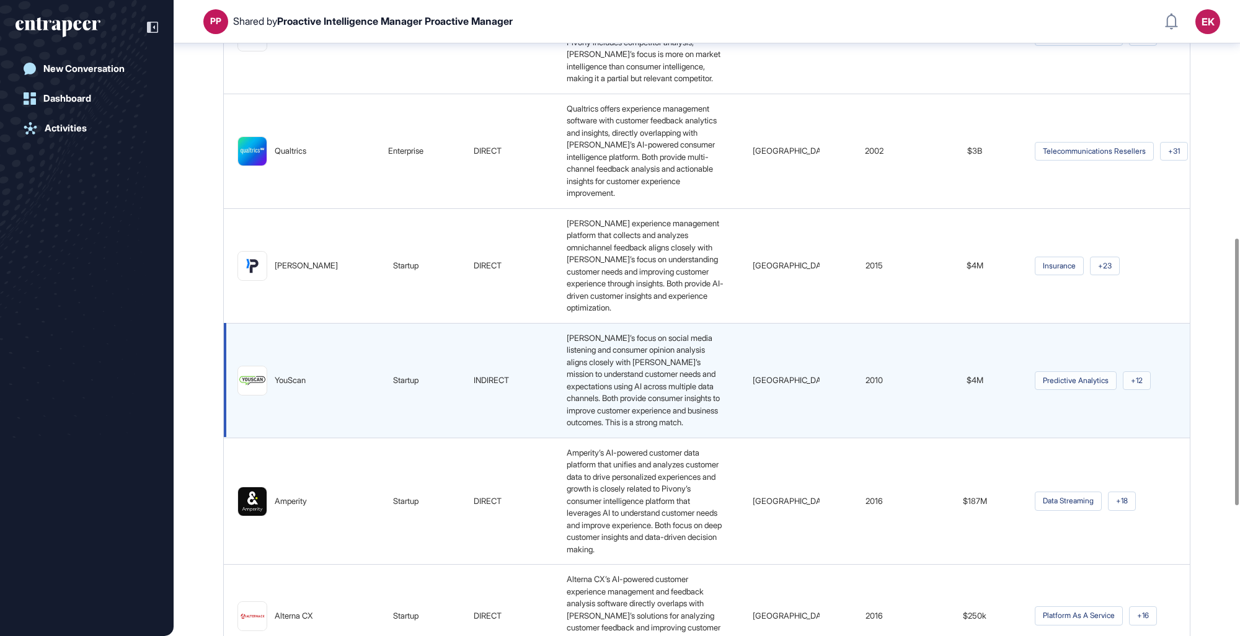
click at [884, 387] on div "2010" at bounding box center [873, 380] width 91 height 12
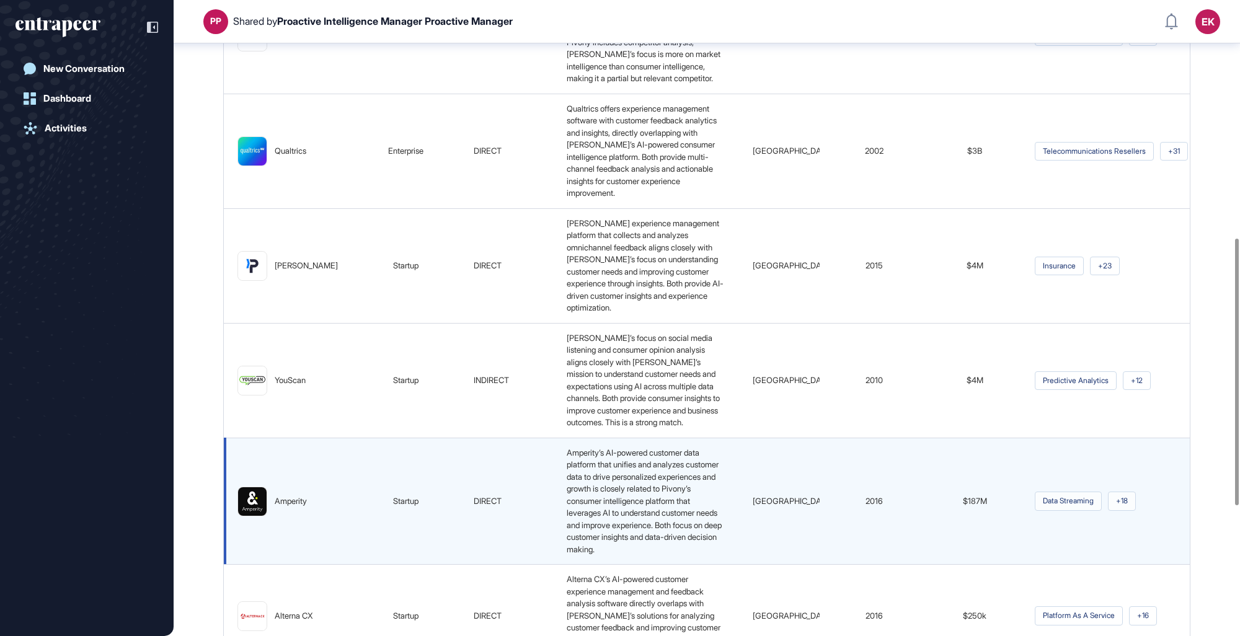
click at [870, 506] on span "2016" at bounding box center [873, 501] width 17 height 10
drag, startPoint x: 870, startPoint y: 554, endPoint x: 895, endPoint y: 573, distance: 31.5
click at [895, 565] on td "2016" at bounding box center [874, 501] width 108 height 127
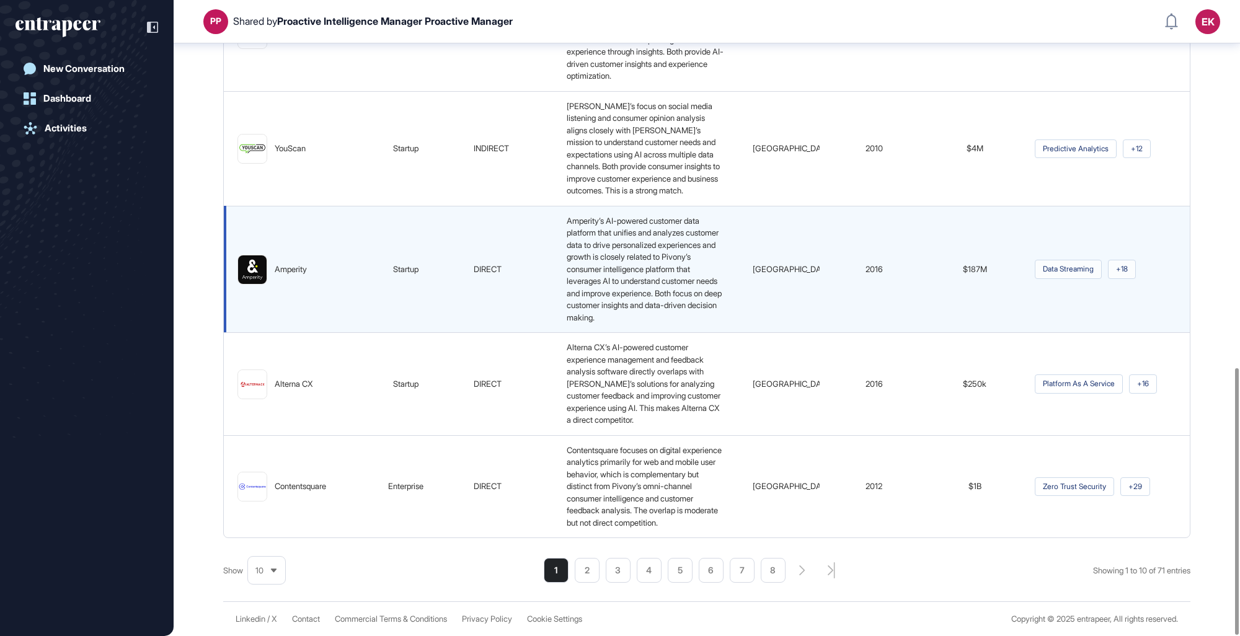
scroll to position [875, 0]
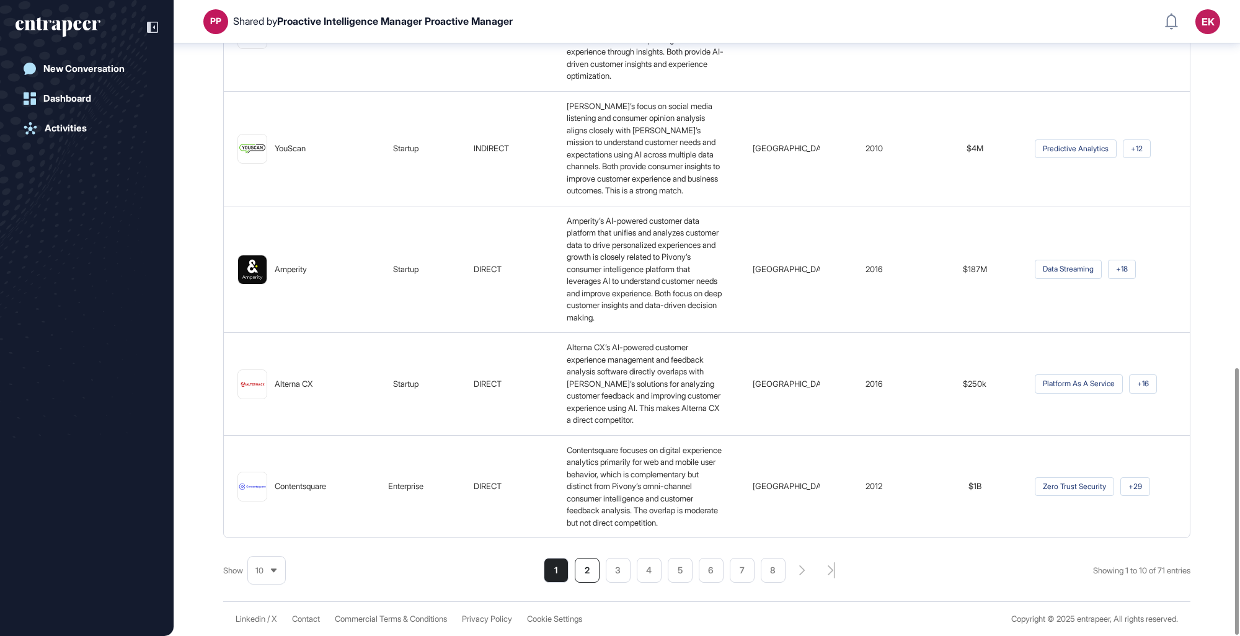
click at [699, 572] on li "2" at bounding box center [711, 570] width 25 height 25
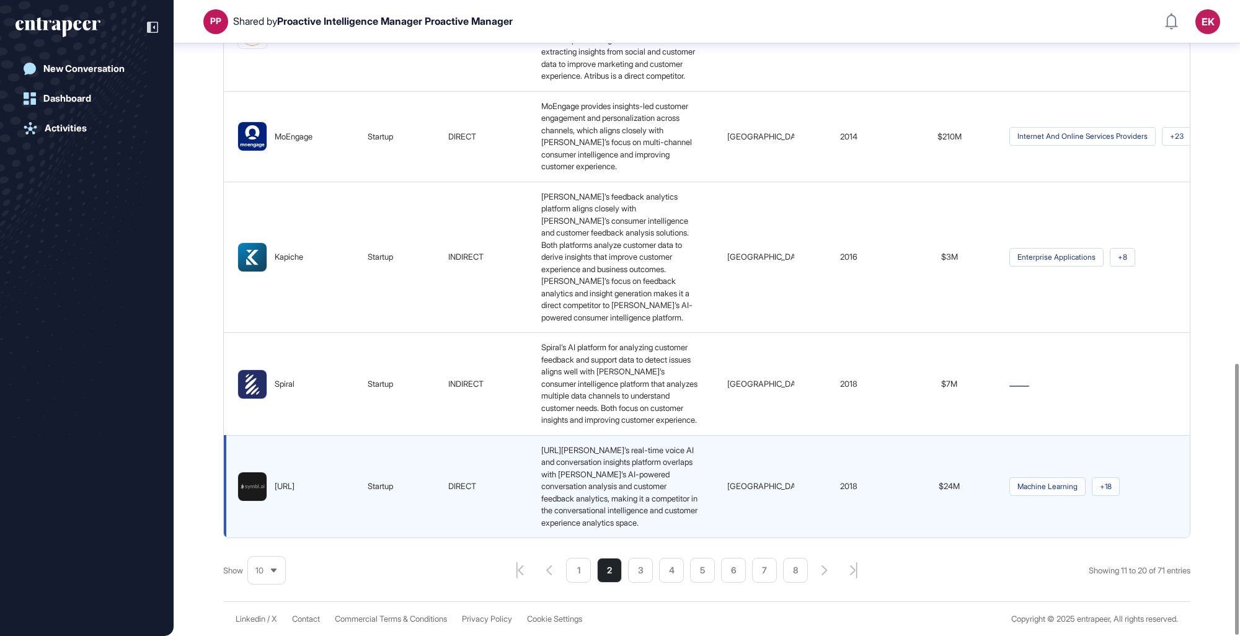
scroll to position [851, 0]
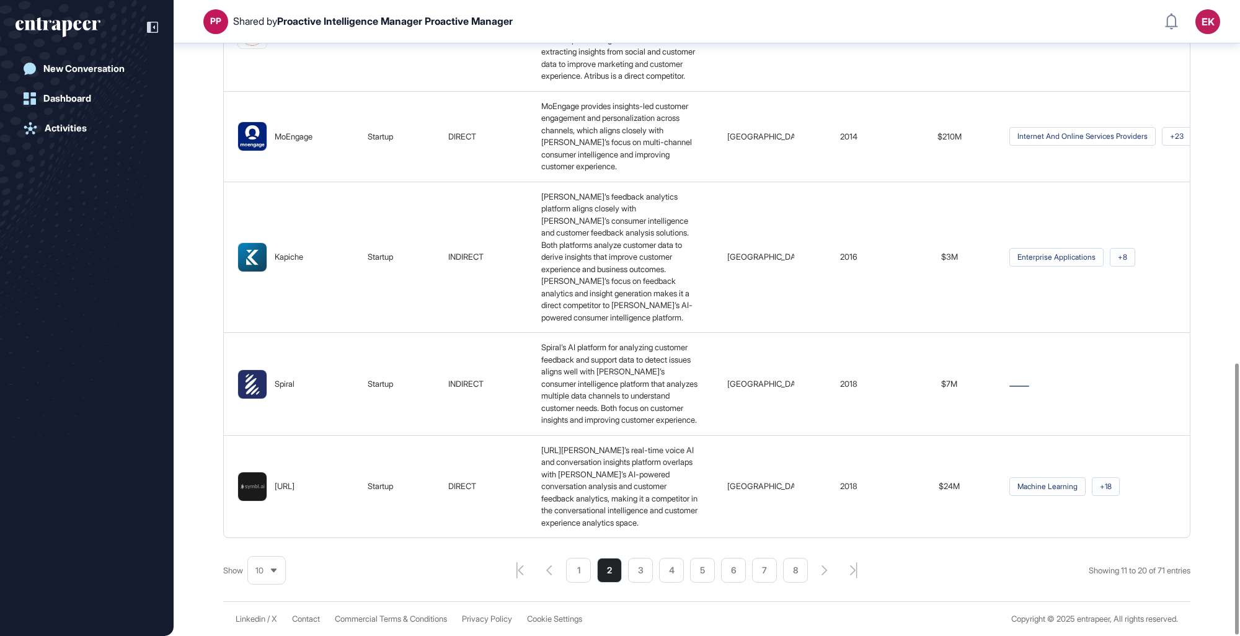
click at [629, 573] on li "3" at bounding box center [640, 570] width 25 height 25
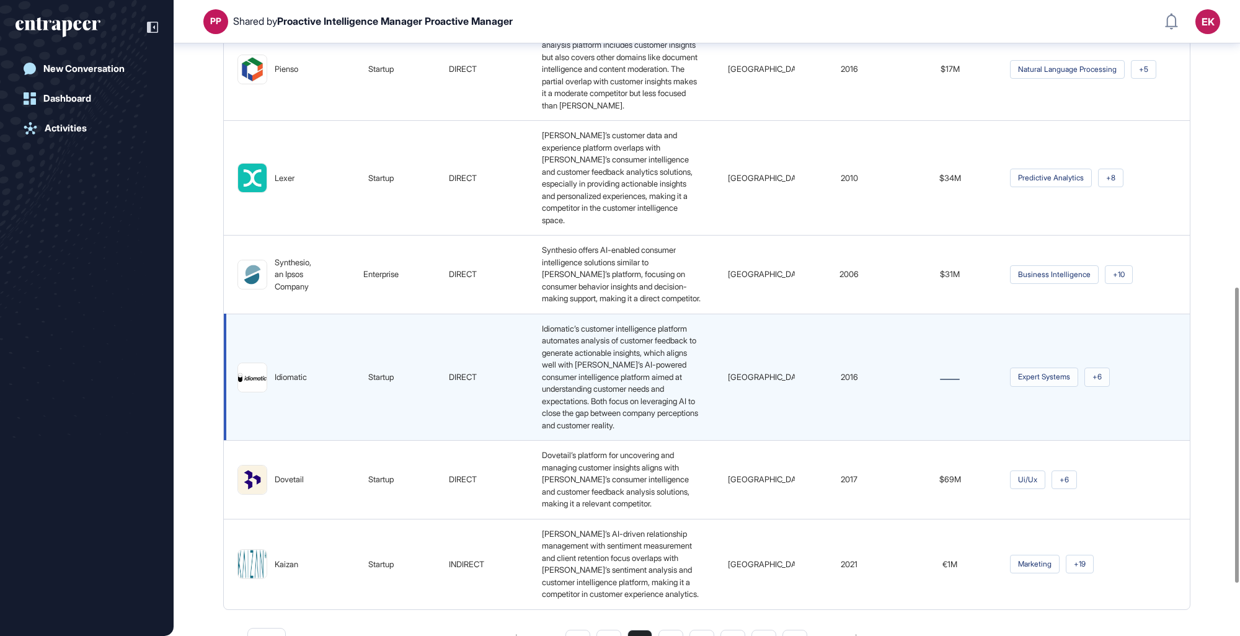
scroll to position [688, 0]
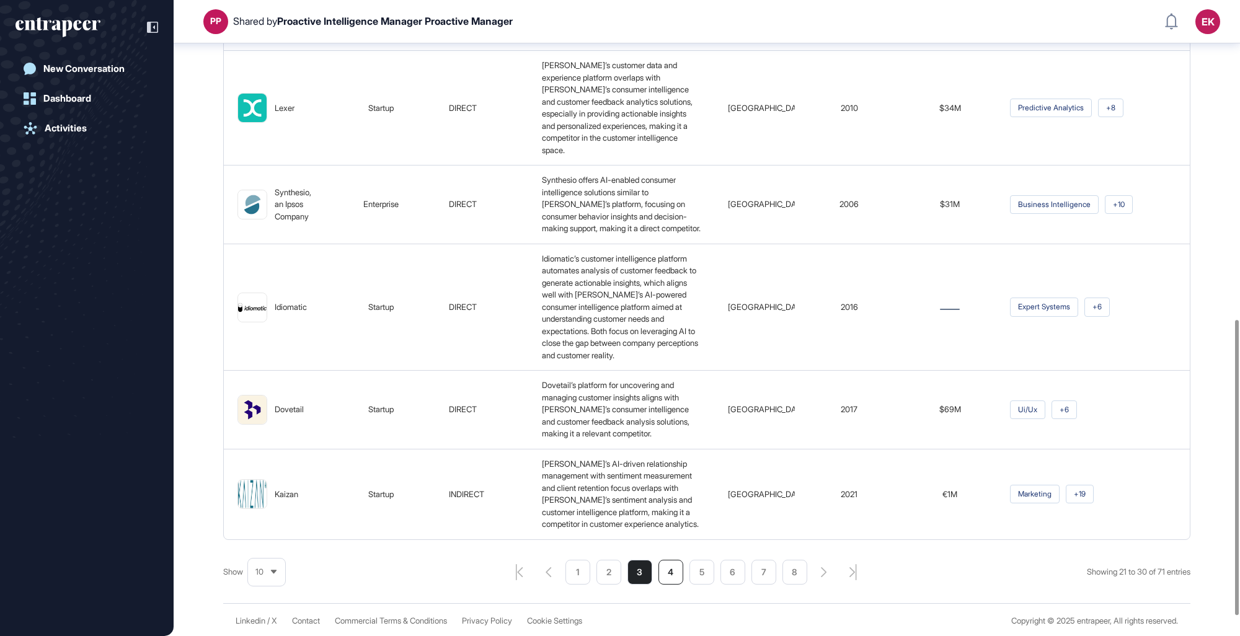
click at [671, 585] on li "4" at bounding box center [670, 572] width 25 height 25
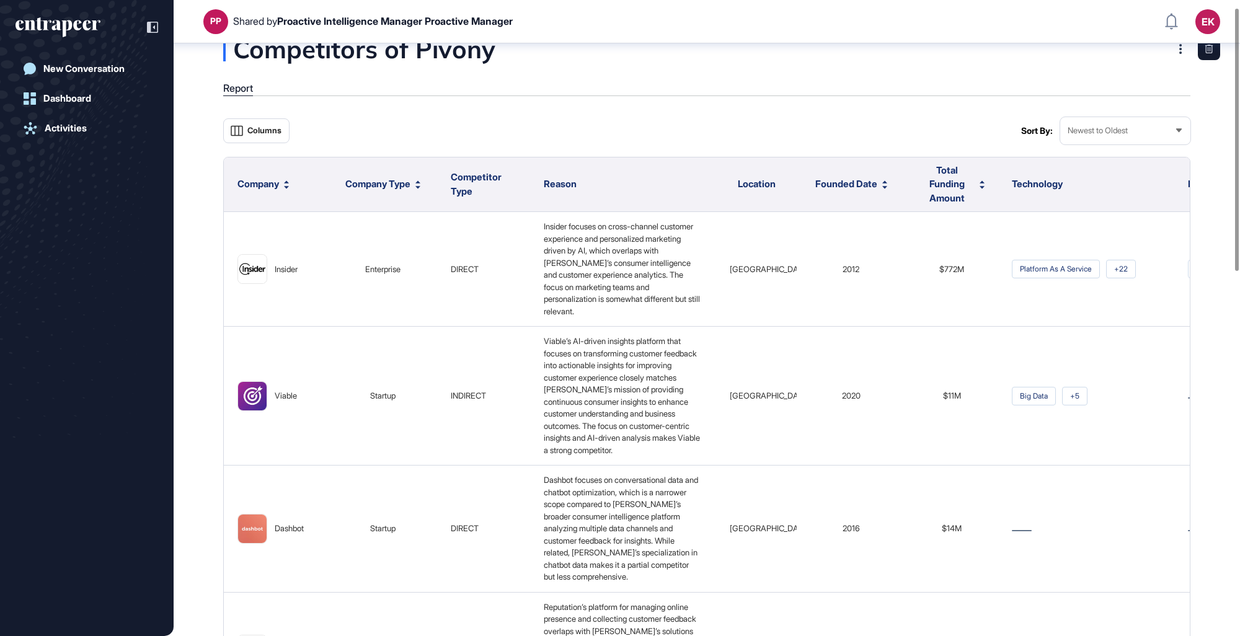
scroll to position [6, 0]
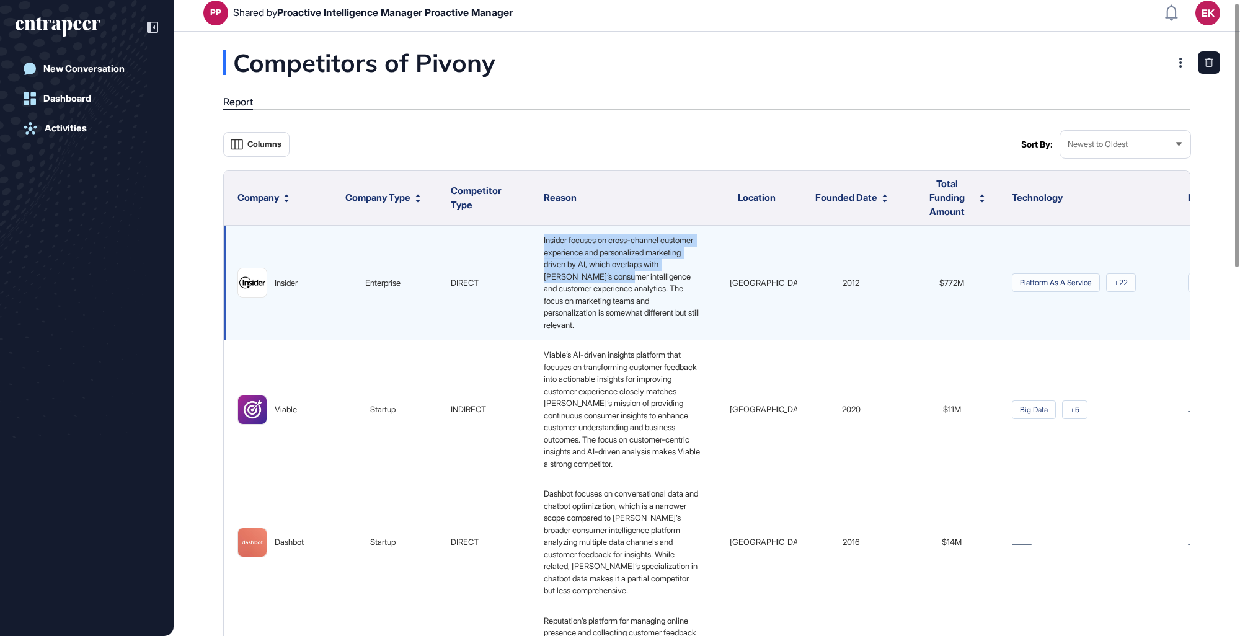
drag, startPoint x: 538, startPoint y: 241, endPoint x: 645, endPoint y: 277, distance: 112.5
click at [645, 277] on td "Insider focuses on cross-channel customer experience and personalized marketing…" at bounding box center [623, 283] width 186 height 115
drag, startPoint x: 645, startPoint y: 277, endPoint x: 608, endPoint y: 276, distance: 37.2
click at [608, 276] on span "Insider focuses on cross-channel customer experience and personalized marketing…" at bounding box center [623, 282] width 158 height 95
click at [602, 319] on span "Insider focuses on cross-channel customer experience and personalized marketing…" at bounding box center [623, 282] width 158 height 95
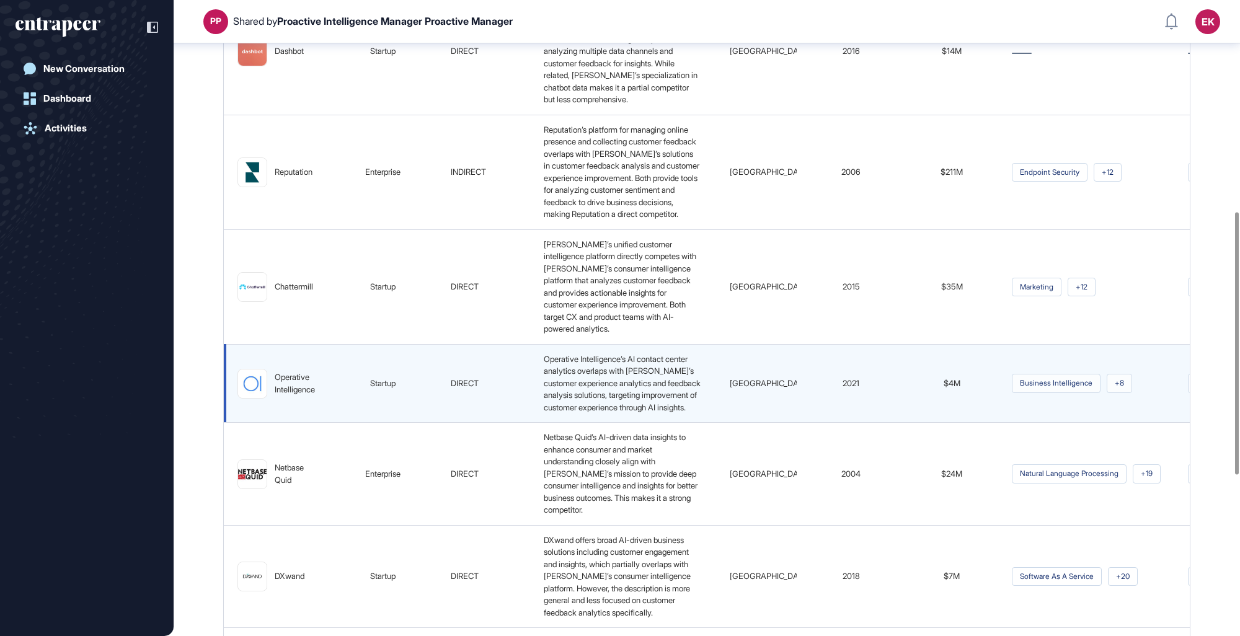
scroll to position [565, 0]
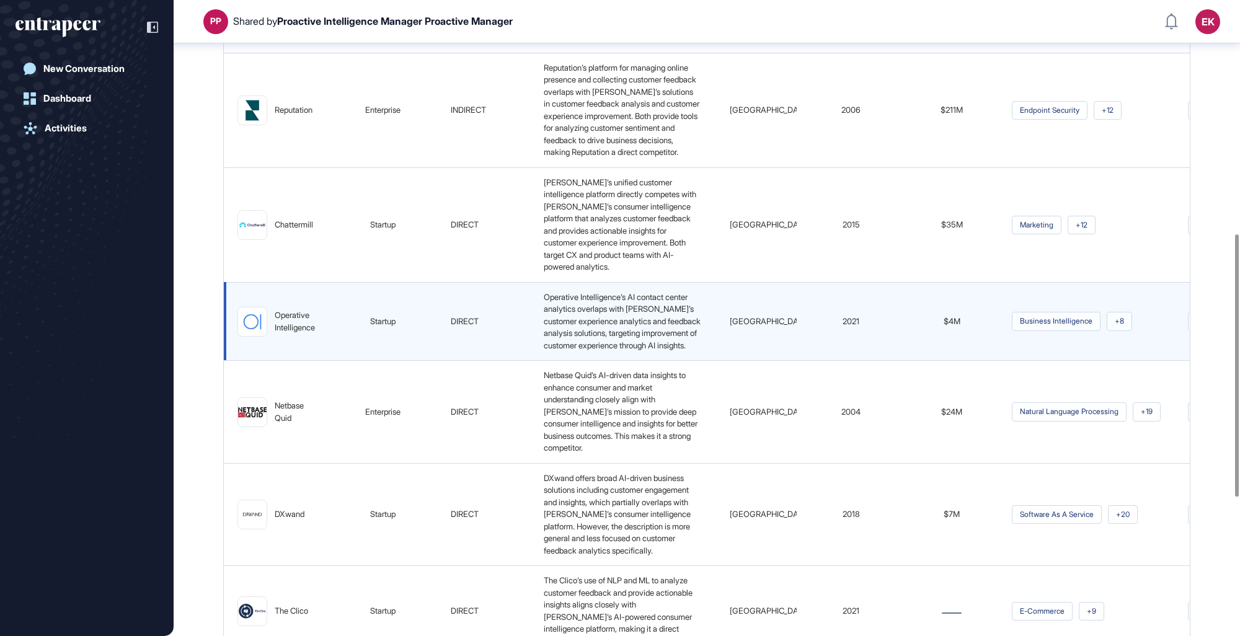
click at [262, 336] on img at bounding box center [252, 321] width 29 height 29
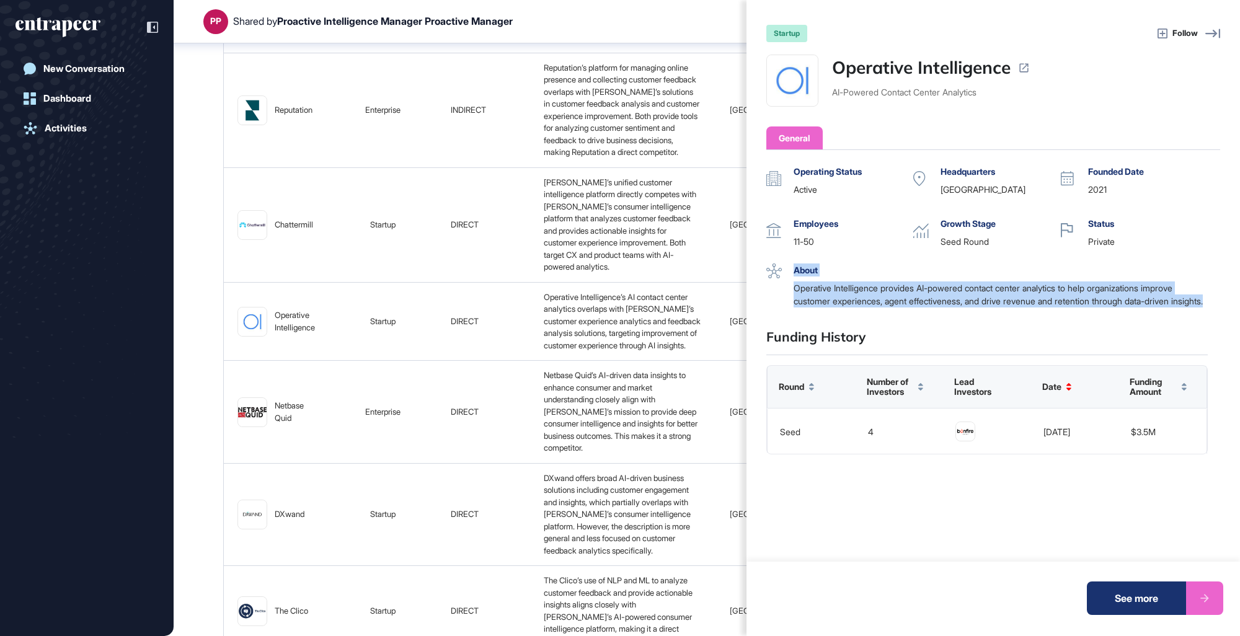
drag, startPoint x: 790, startPoint y: 305, endPoint x: 784, endPoint y: 291, distance: 15.5
click at [784, 291] on div "About Operative Intelligence provides AI-powered contact center analytics to he…" at bounding box center [986, 285] width 441 height 44
drag, startPoint x: 784, startPoint y: 291, endPoint x: 875, endPoint y: 311, distance: 92.7
click at [875, 307] on div "Operative Intelligence provides AI-powered contact center analytics to help org…" at bounding box center [1001, 294] width 414 height 26
click at [965, 307] on div "Operative Intelligence provides AI-powered contact center analytics to help org…" at bounding box center [1001, 294] width 414 height 26
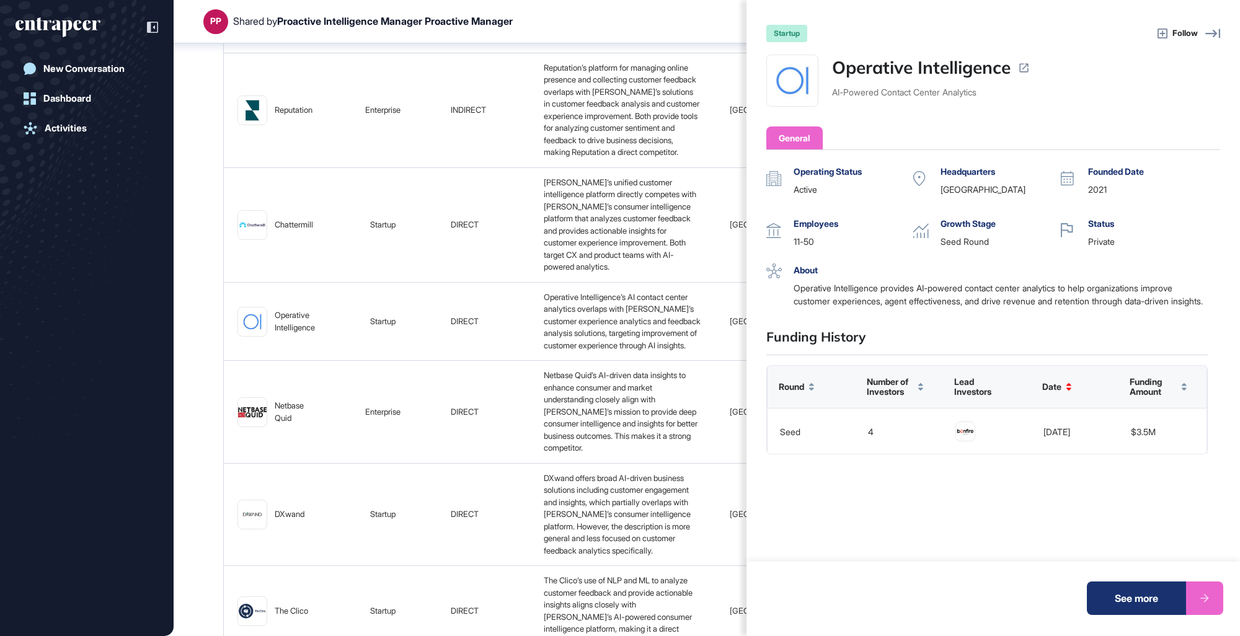
click at [997, 606] on div at bounding box center [1204, 598] width 37 height 33
click at [606, 21] on div "startup Follow Operative Intelligence AI-Powered Contact Center Analytics Gener…" at bounding box center [620, 318] width 1240 height 636
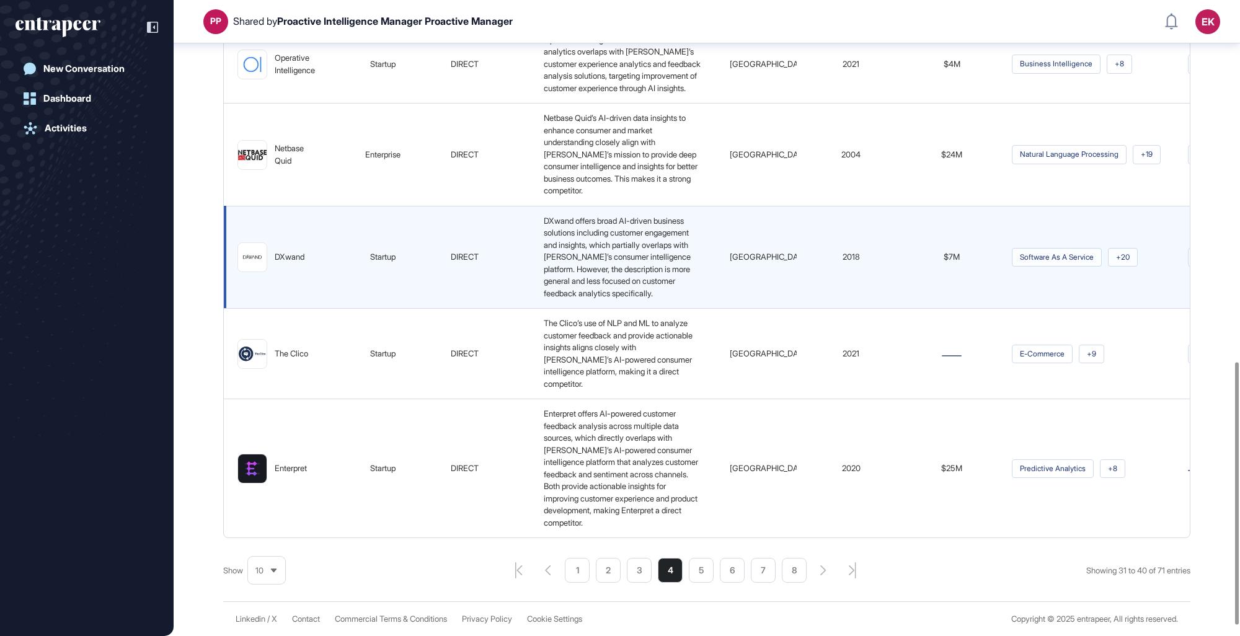
scroll to position [875, 0]
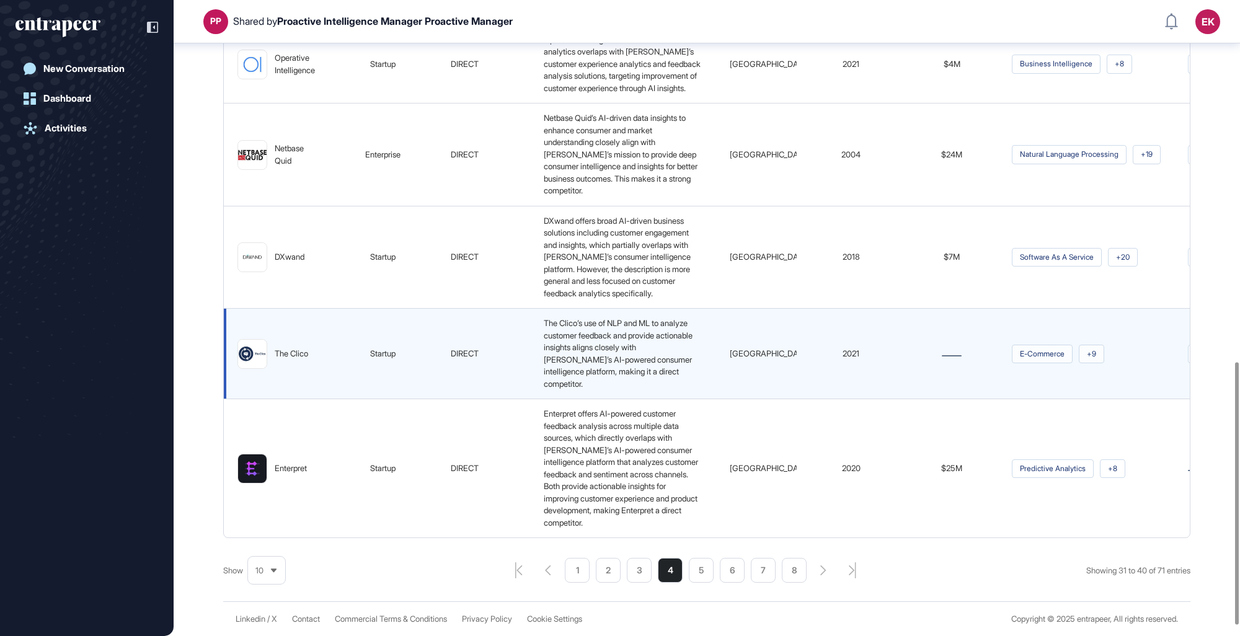
click at [648, 358] on span "The Clico’s use of NLP and ML to analyze customer feedback and provide actionab…" at bounding box center [619, 353] width 151 height 71
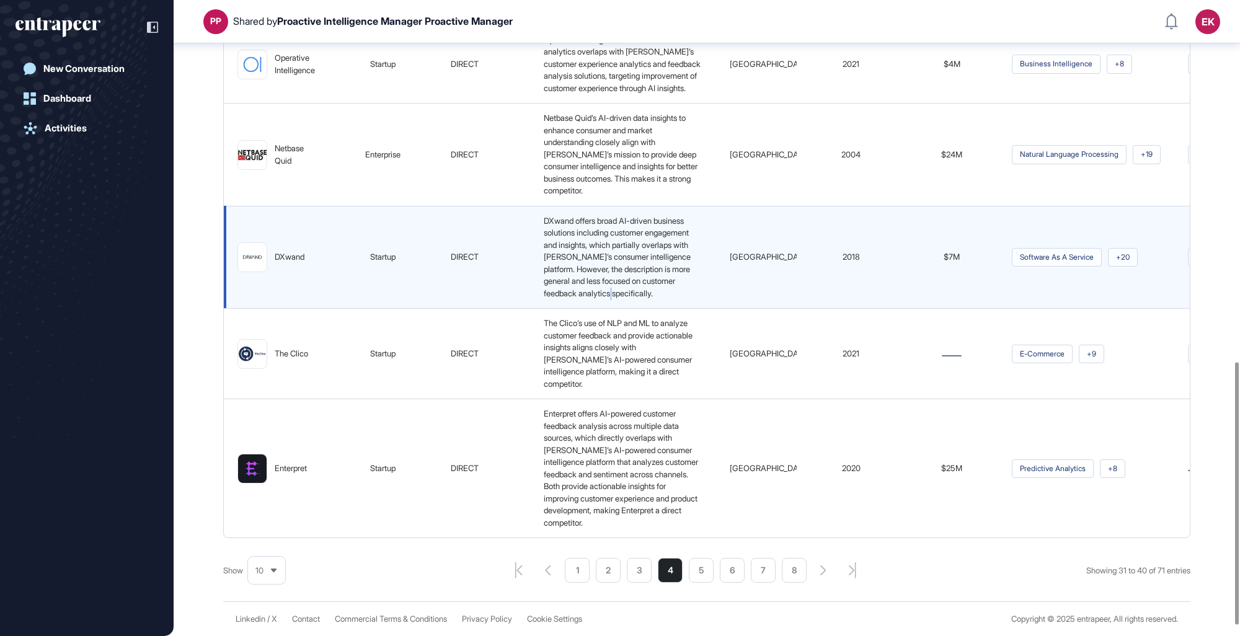
drag, startPoint x: 648, startPoint y: 358, endPoint x: 572, endPoint y: 301, distance: 96.1
click at [572, 298] on span "DXwand offers broad AI-driven business solutions including customer engagement …" at bounding box center [618, 257] width 149 height 82
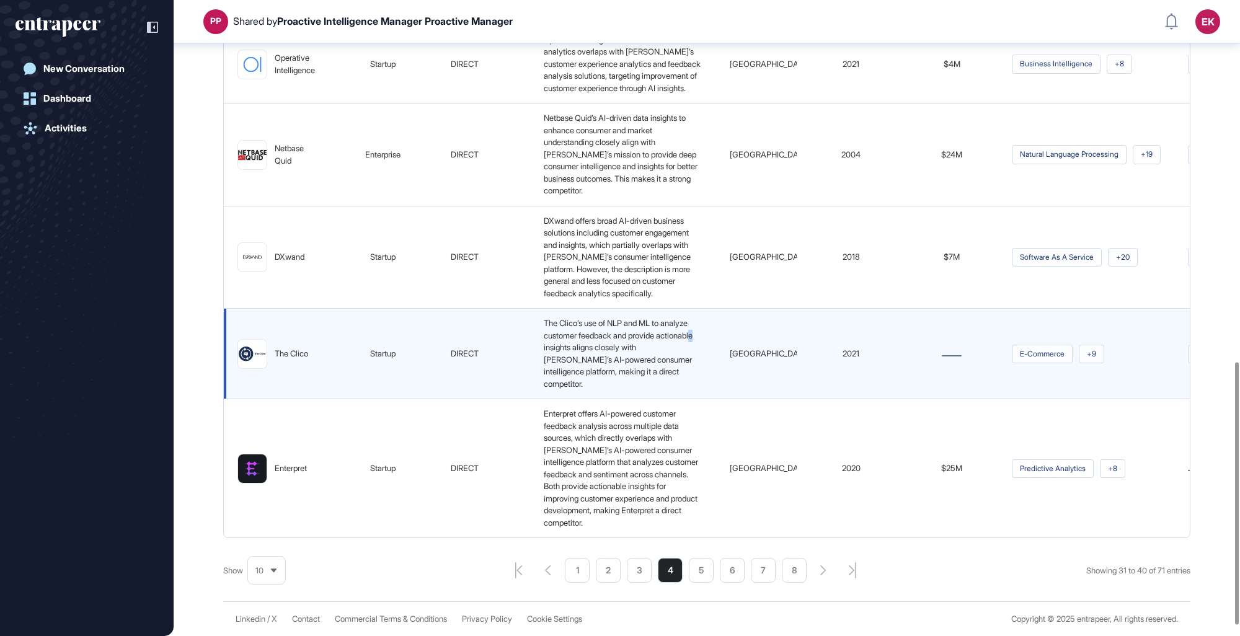
drag, startPoint x: 572, startPoint y: 301, endPoint x: 584, endPoint y: 355, distance: 55.3
click at [584, 355] on span "The Clico’s use of NLP and ML to analyze customer feedback and provide actionab…" at bounding box center [619, 353] width 151 height 71
click at [766, 358] on span "Türkiye" at bounding box center [770, 353] width 81 height 10
click at [651, 359] on div "The Clico’s use of NLP and ML to analyze customer feedback and provide actionab…" at bounding box center [623, 353] width 169 height 73
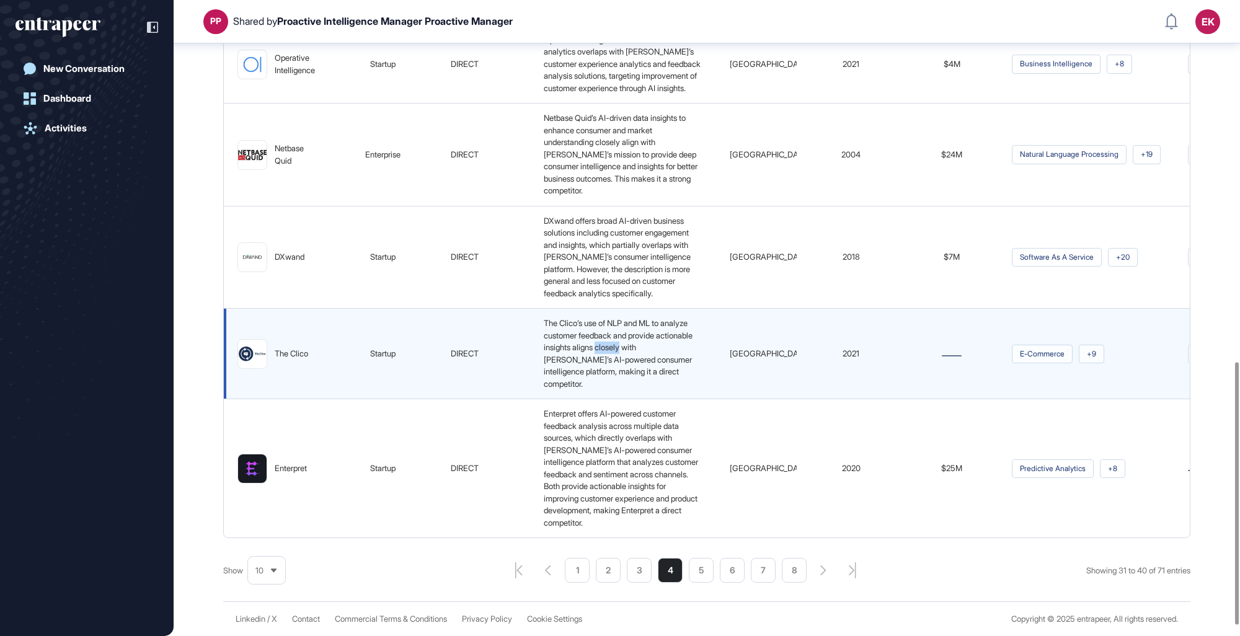
click at [651, 359] on div "The Clico’s use of NLP and ML to analyze customer feedback and provide actionab…" at bounding box center [623, 353] width 169 height 73
drag, startPoint x: 651, startPoint y: 359, endPoint x: 634, endPoint y: 354, distance: 17.5
click at [634, 354] on span "The Clico’s use of NLP and ML to analyze customer feedback and provide actionab…" at bounding box center [619, 353] width 151 height 71
drag, startPoint x: 634, startPoint y: 354, endPoint x: 637, endPoint y: 368, distance: 13.9
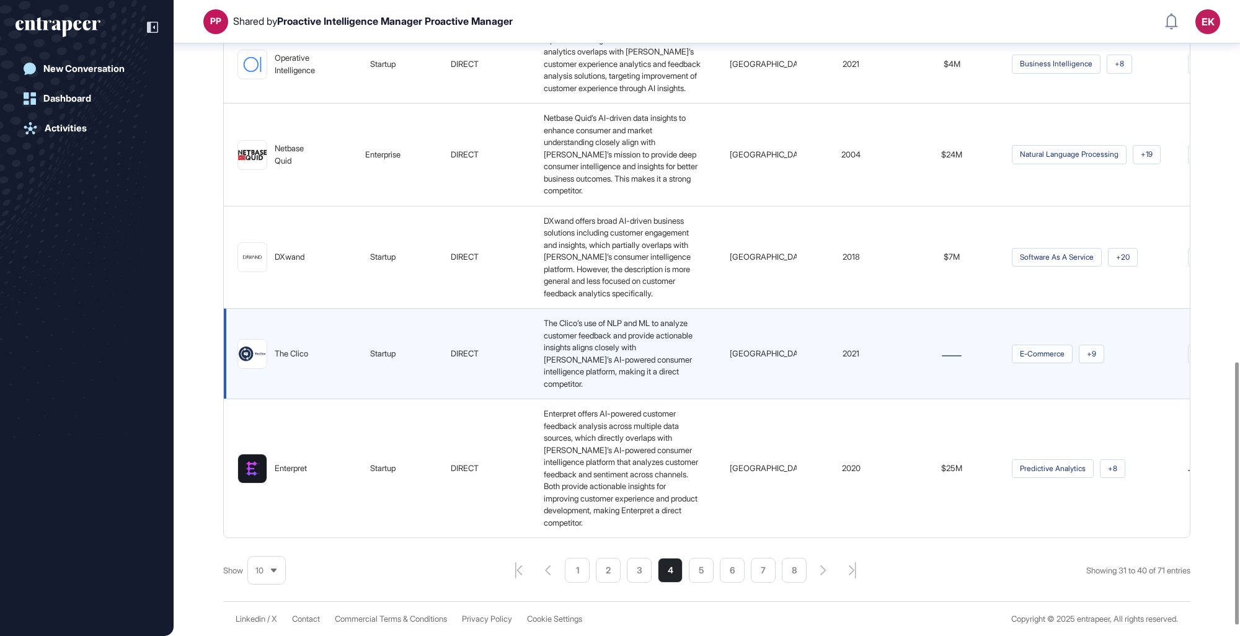
click at [637, 368] on span "The Clico’s use of NLP and ML to analyze customer feedback and provide actionab…" at bounding box center [619, 353] width 151 height 71
drag, startPoint x: 548, startPoint y: 333, endPoint x: 603, endPoint y: 386, distance: 76.3
click at [603, 386] on div "The Clico’s use of NLP and ML to analyze customer feedback and provide actionab…" at bounding box center [623, 353] width 169 height 73
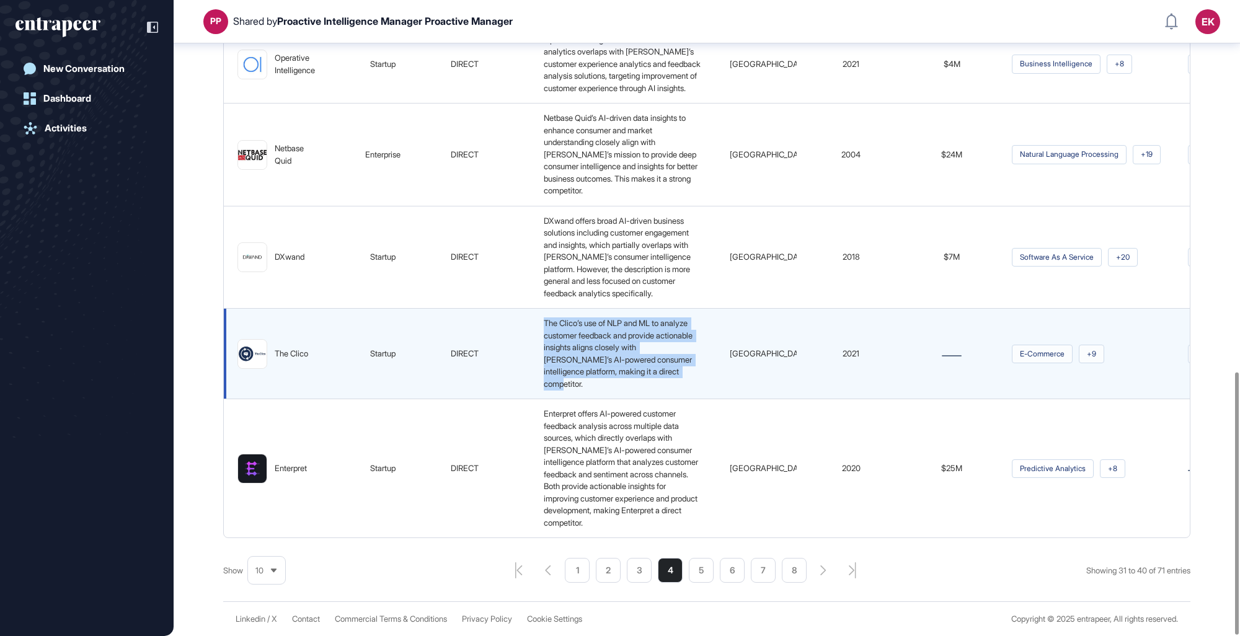
scroll to position [899, 0]
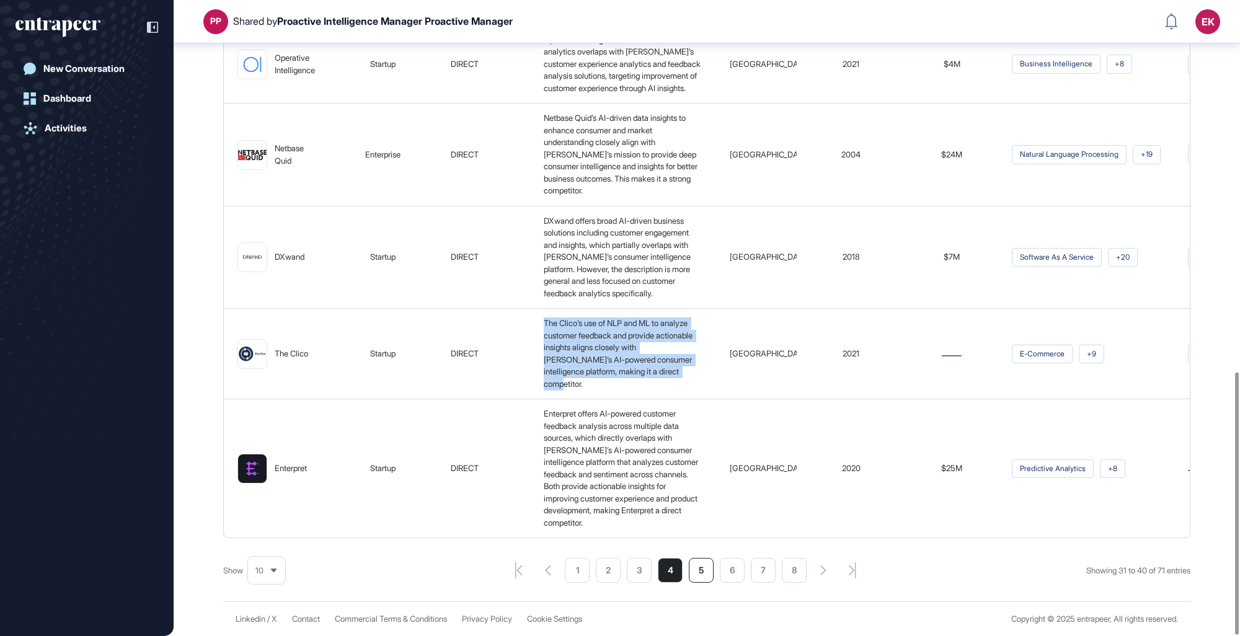
click at [701, 563] on li "5" at bounding box center [701, 570] width 25 height 25
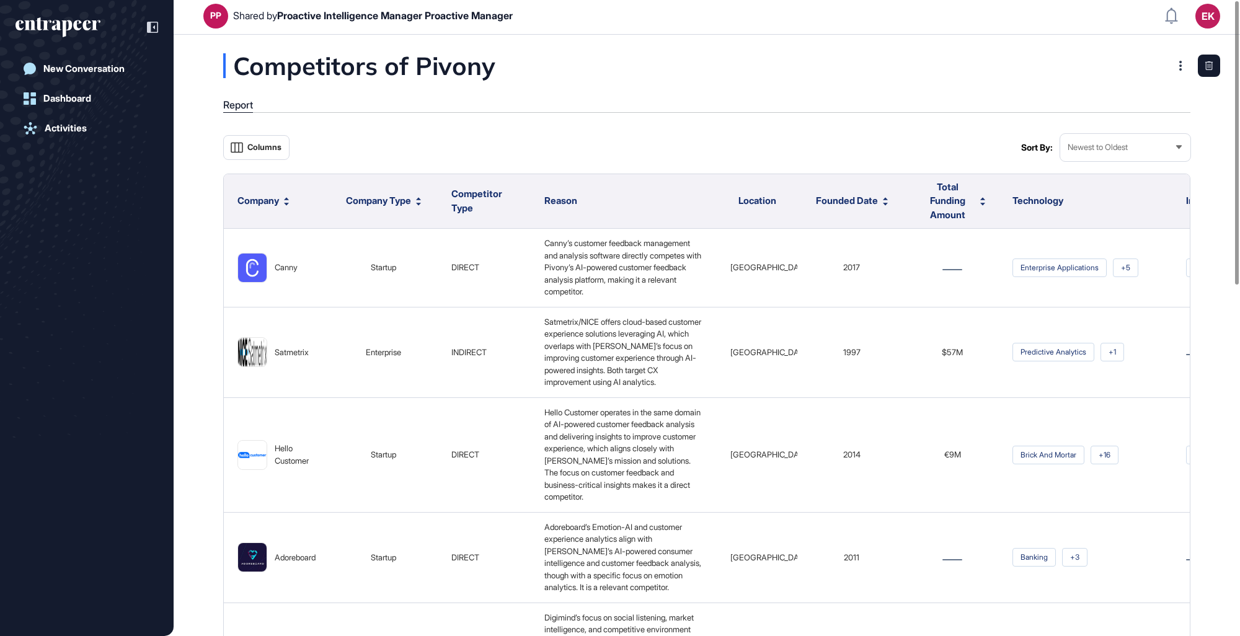
scroll to position [0, 0]
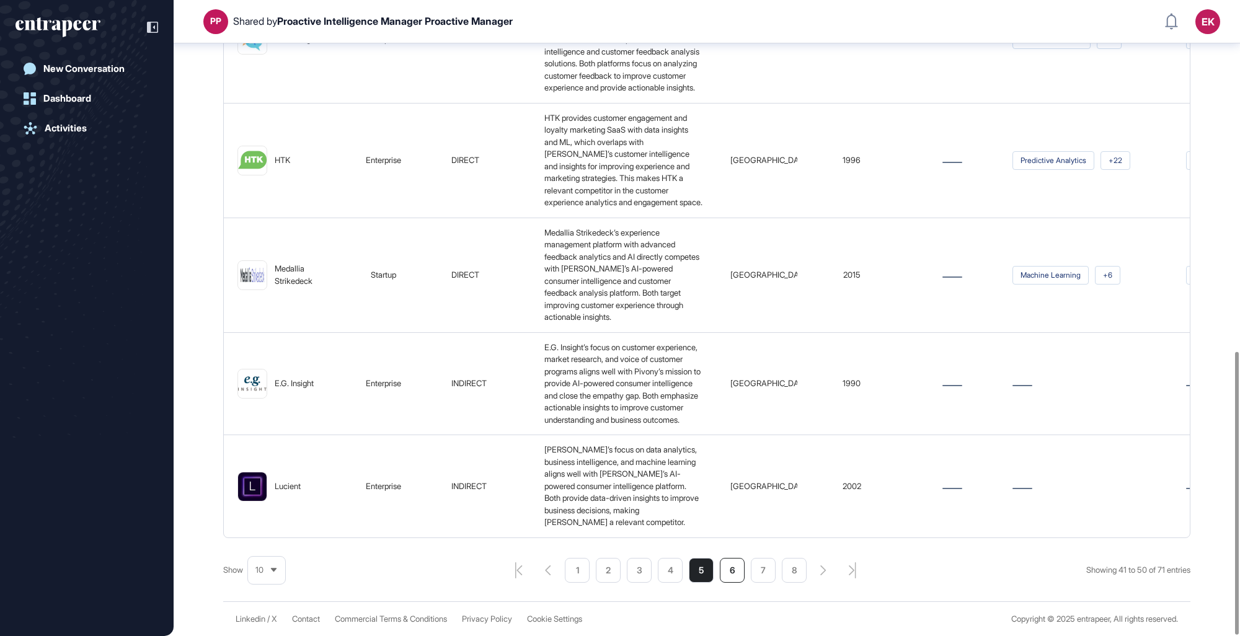
click at [732, 575] on li "6" at bounding box center [732, 570] width 25 height 25
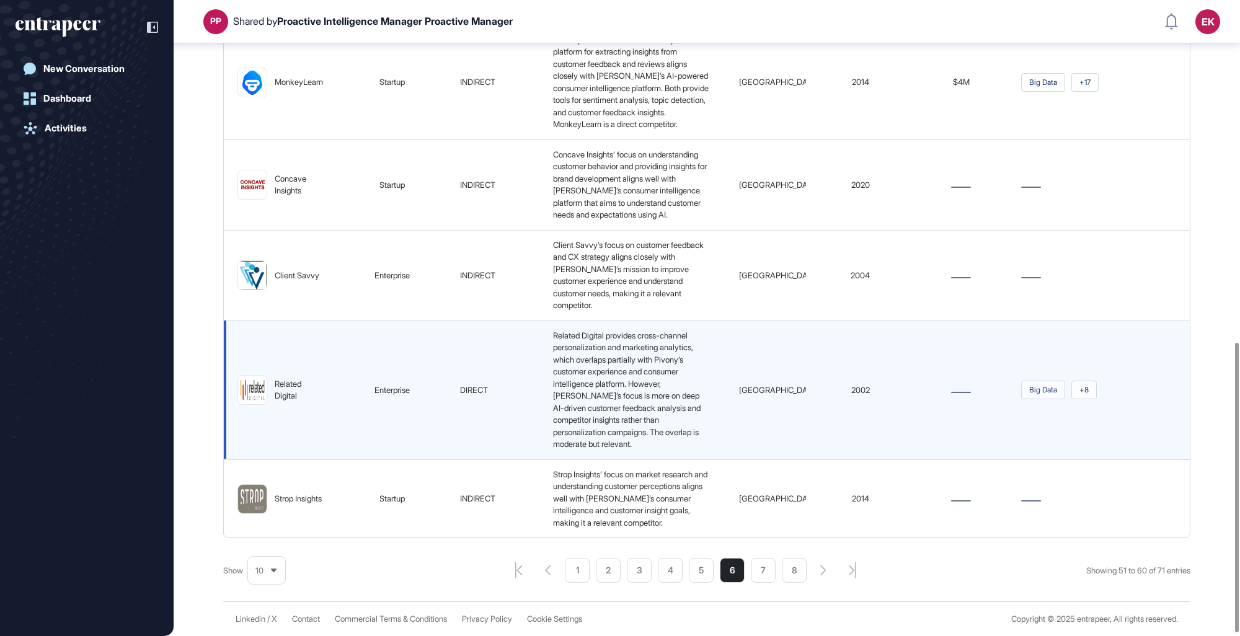
scroll to position [754, 0]
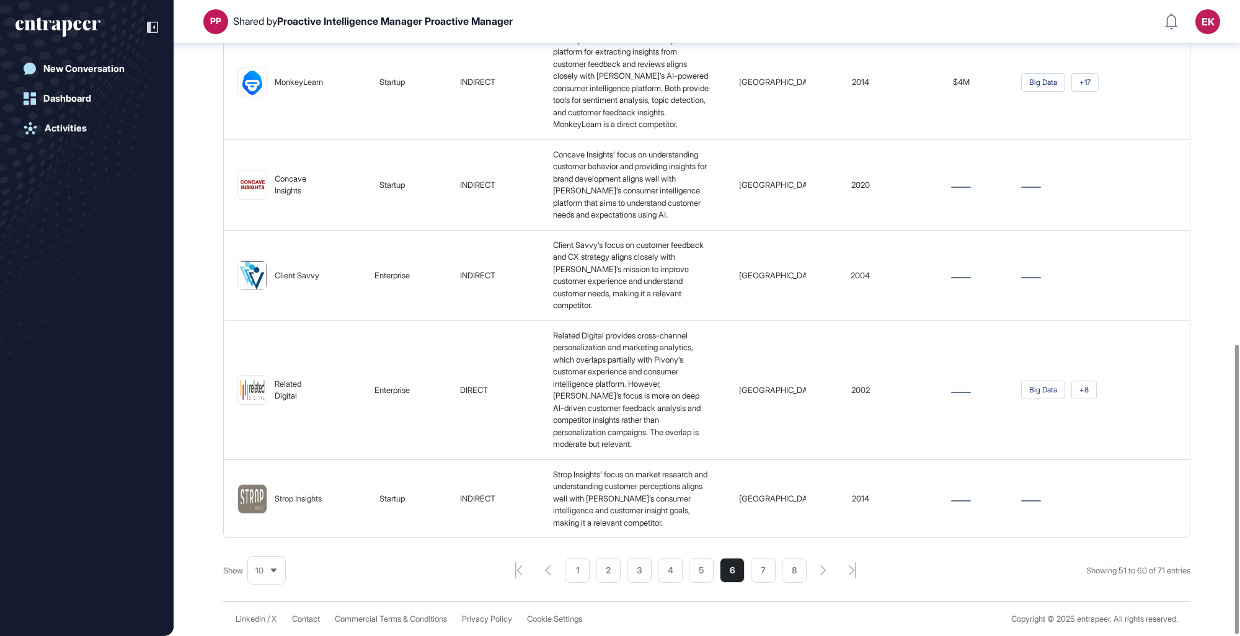
click at [242, 376] on img at bounding box center [252, 390] width 29 height 29
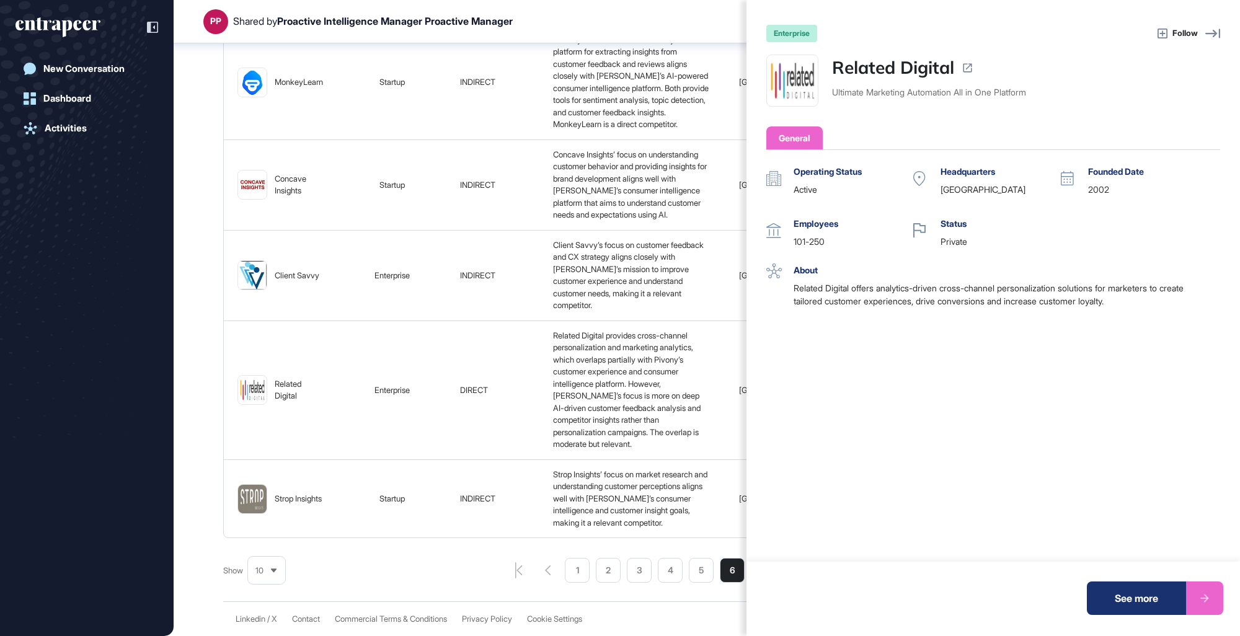
click at [590, 1] on div "enterprise Follow Related Digital Ultimate Marketing Automation All in One Plat…" at bounding box center [620, 318] width 1240 height 636
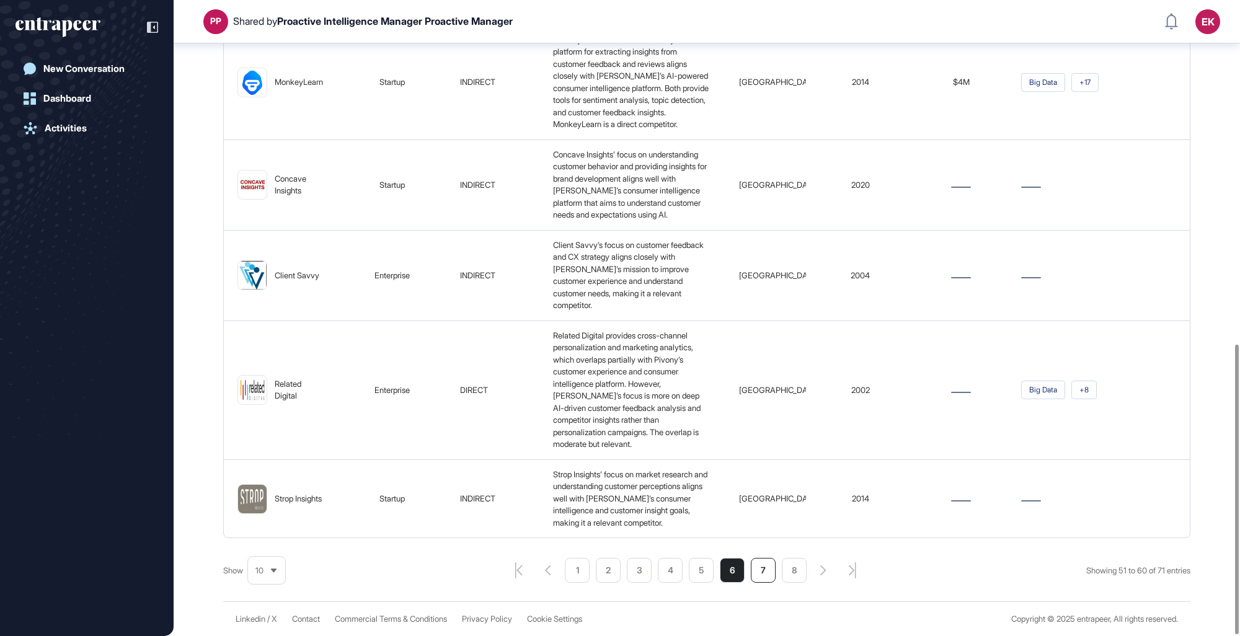
click at [754, 568] on li "7" at bounding box center [763, 570] width 25 height 25
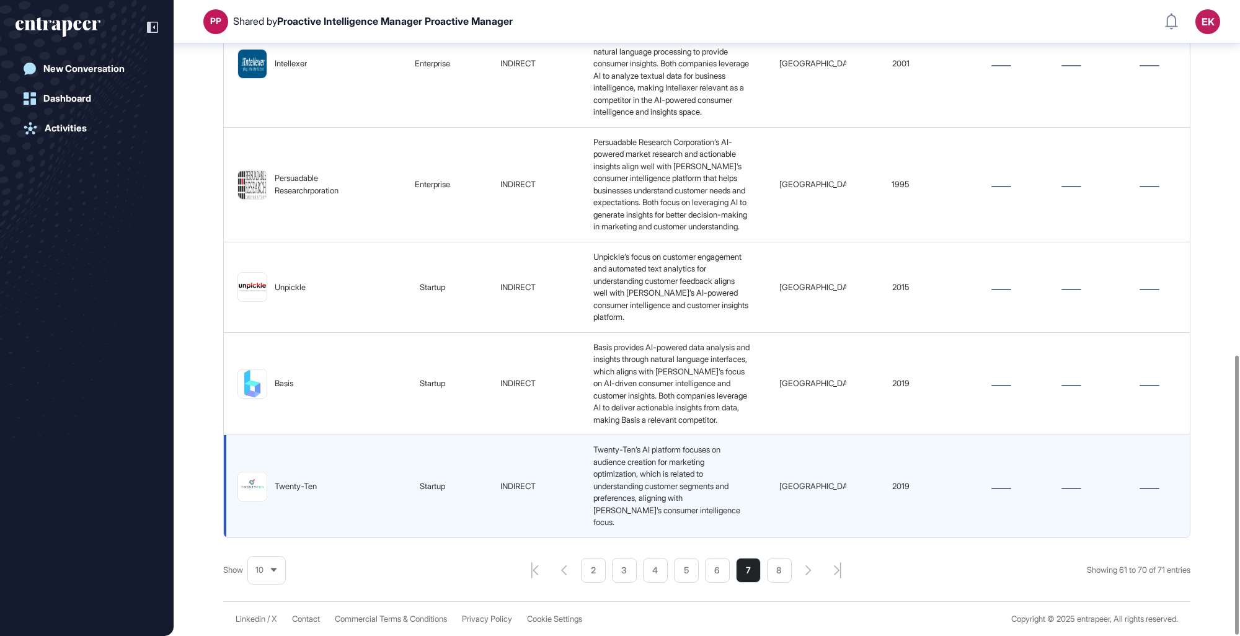
scroll to position [794, 0]
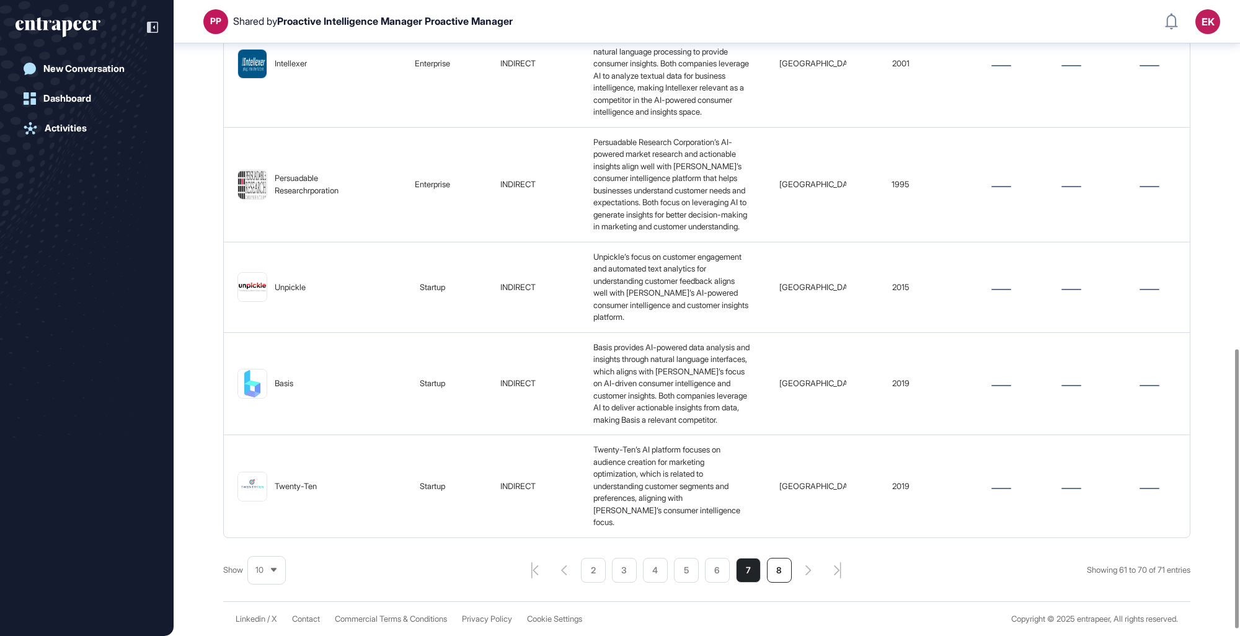
click at [781, 578] on li "8" at bounding box center [779, 570] width 25 height 25
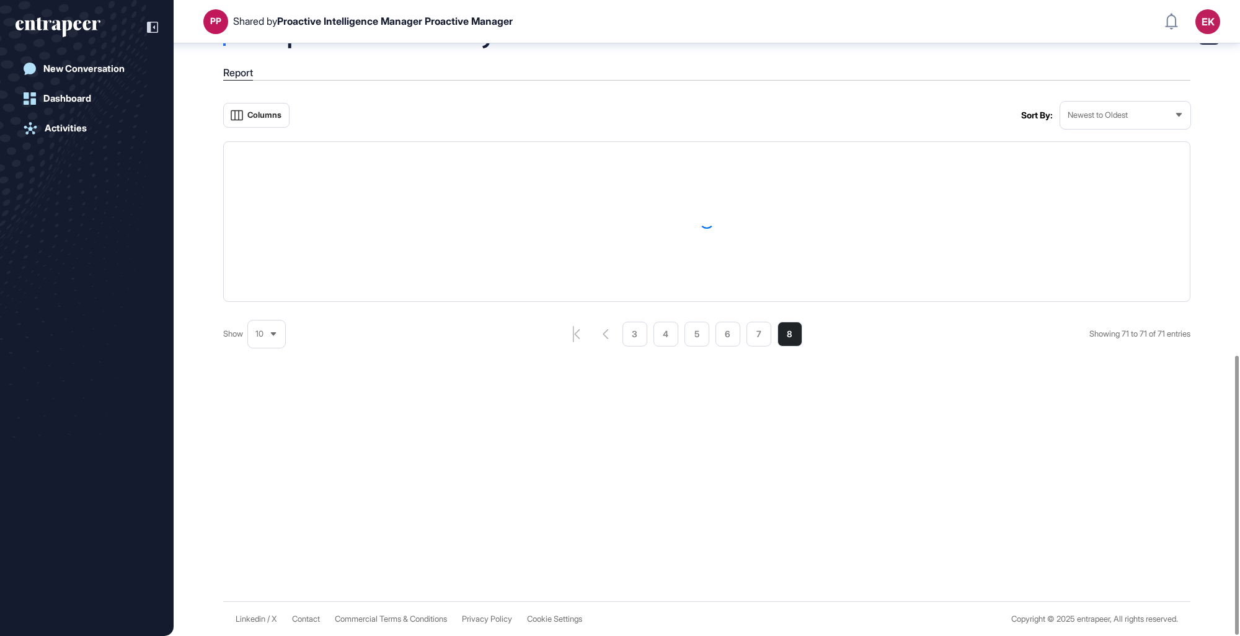
scroll to position [41, 0]
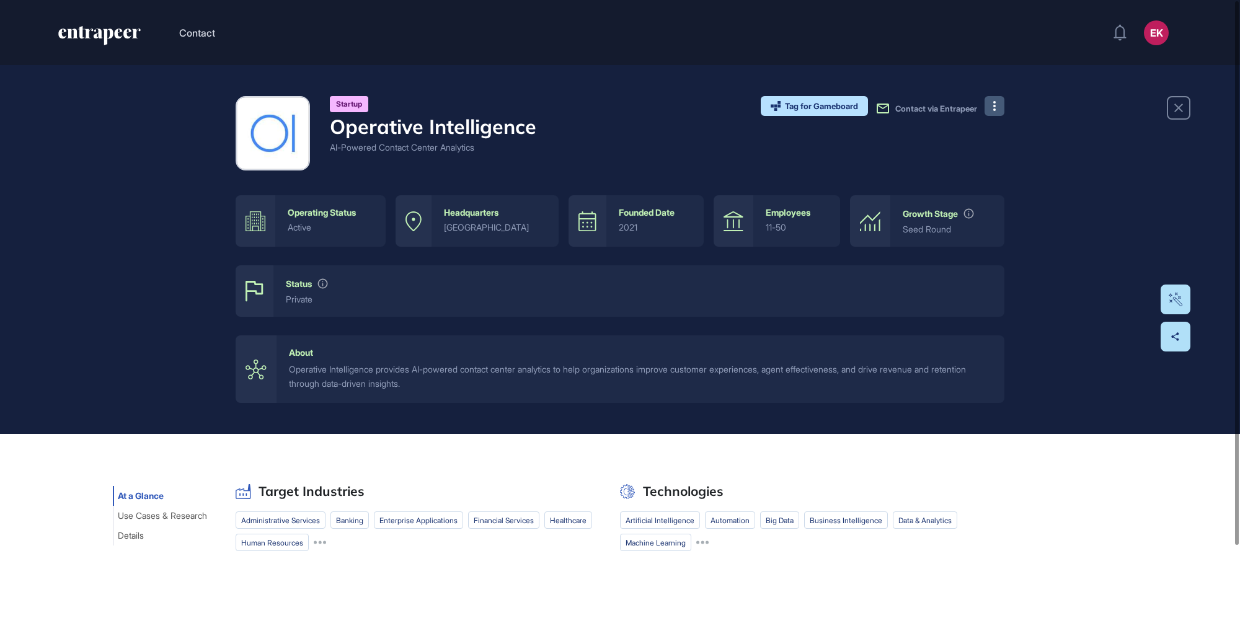
click at [989, 102] on button at bounding box center [994, 106] width 20 height 20
click at [996, 136] on icon at bounding box center [997, 131] width 12 height 12
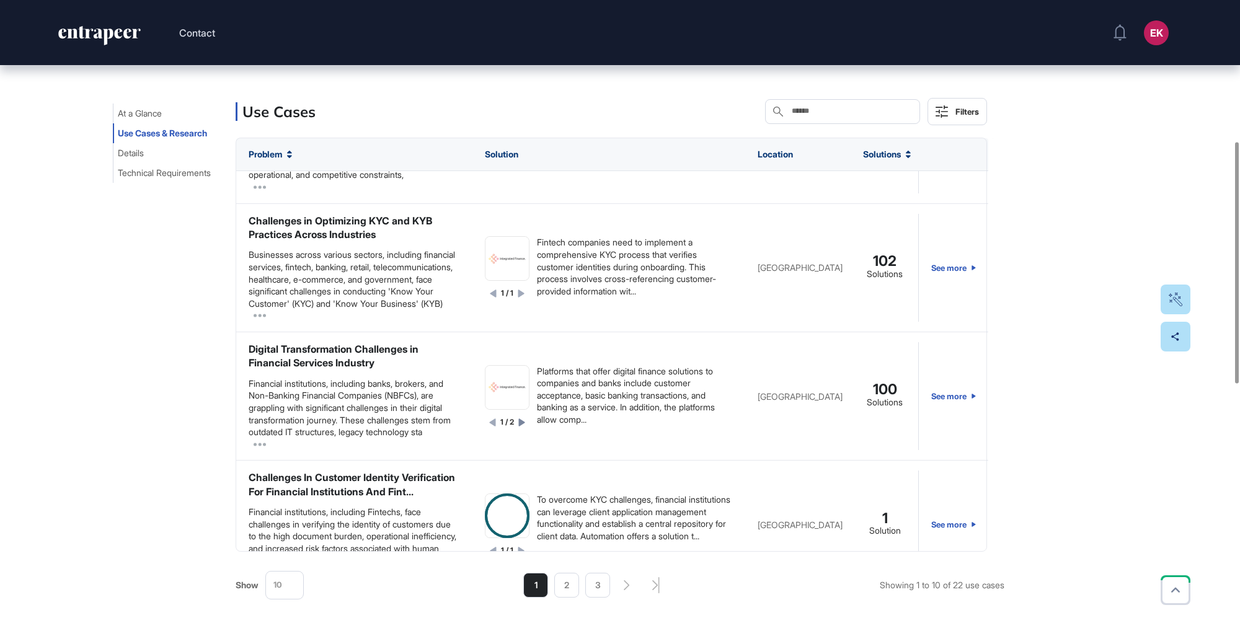
scroll to position [1211, 0]
